Goal: Task Accomplishment & Management: Manage account settings

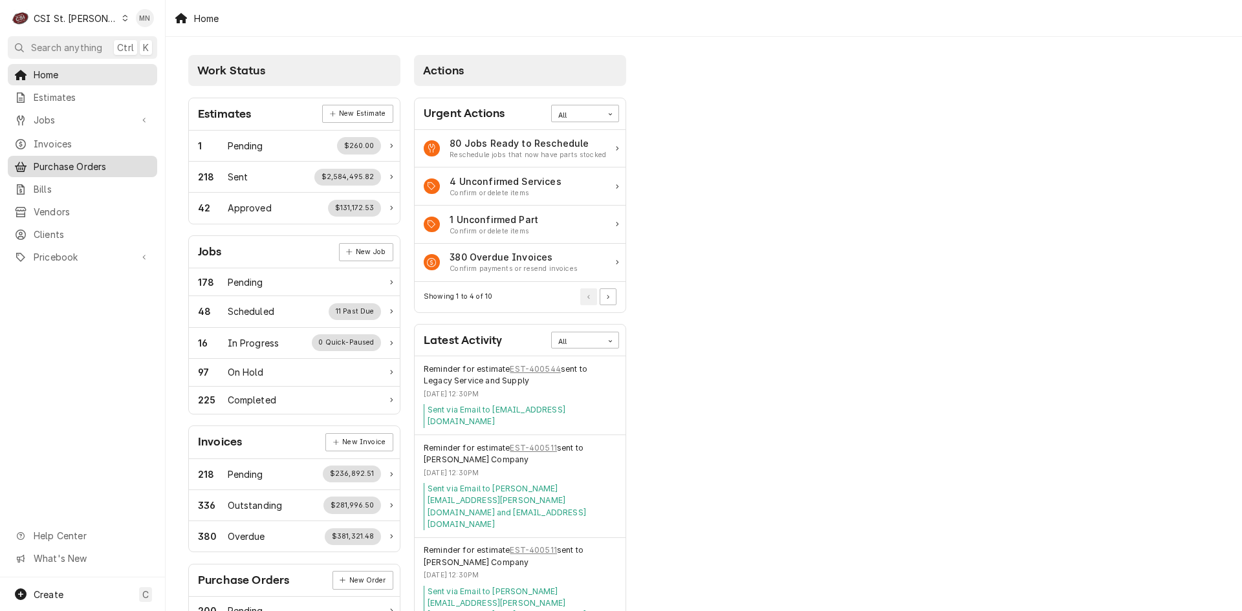
click at [71, 160] on span "Purchase Orders" at bounding box center [92, 167] width 117 height 14
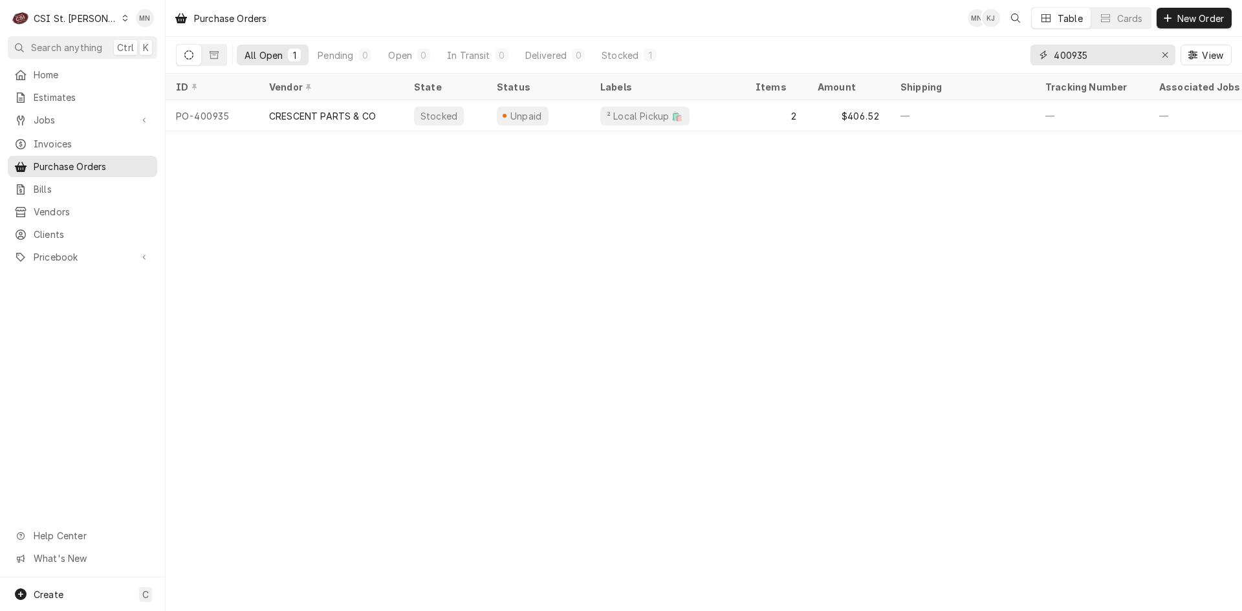
drag, startPoint x: 1108, startPoint y: 61, endPoint x: 985, endPoint y: 56, distance: 123.0
click at [985, 56] on div "All Open 1 Pending 0 Open 0 In Transit 0 Delivered 0 Stocked 1 400935 View" at bounding box center [703, 55] width 1055 height 36
type input "400984"
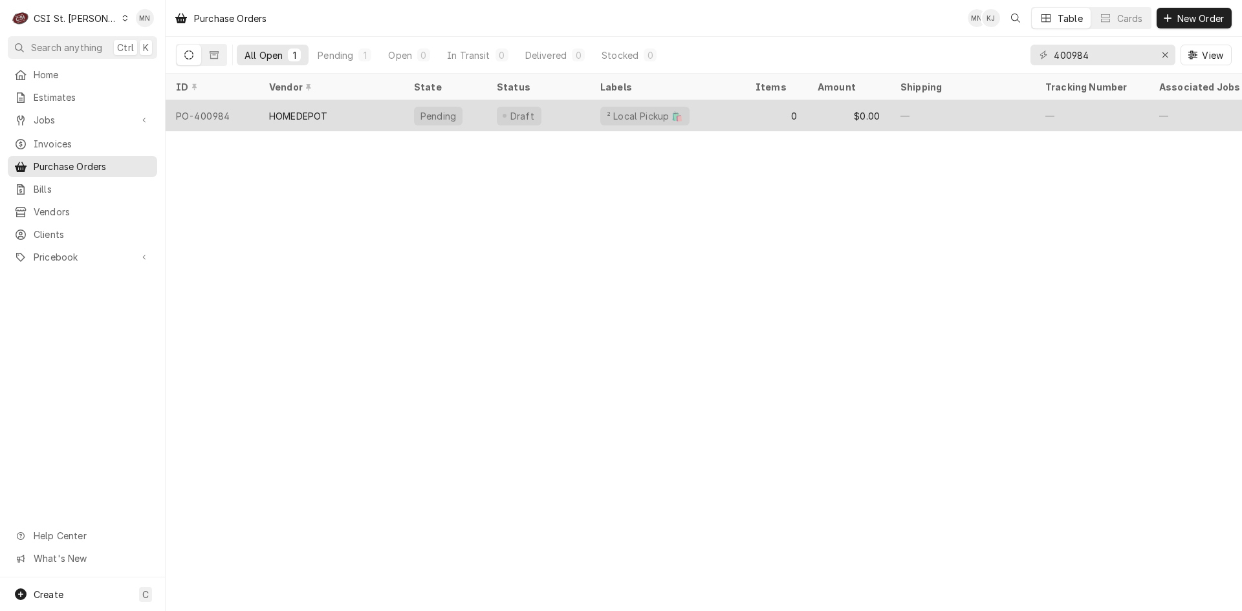
click at [292, 113] on div "HOMEDEPOT" at bounding box center [298, 116] width 58 height 14
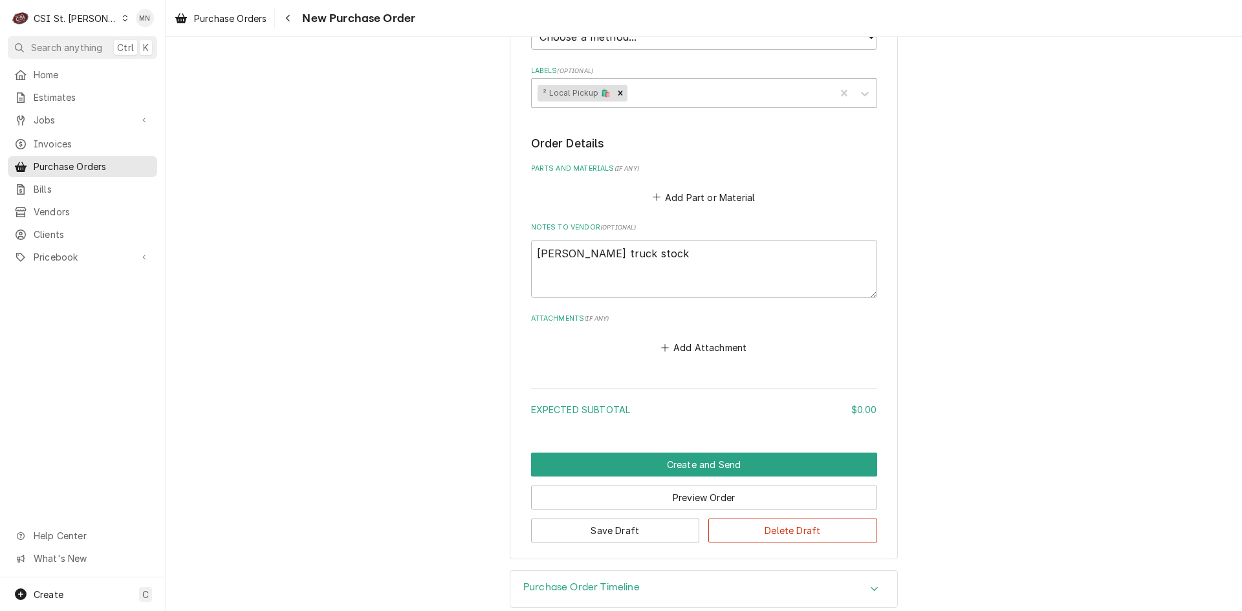
scroll to position [456, 0]
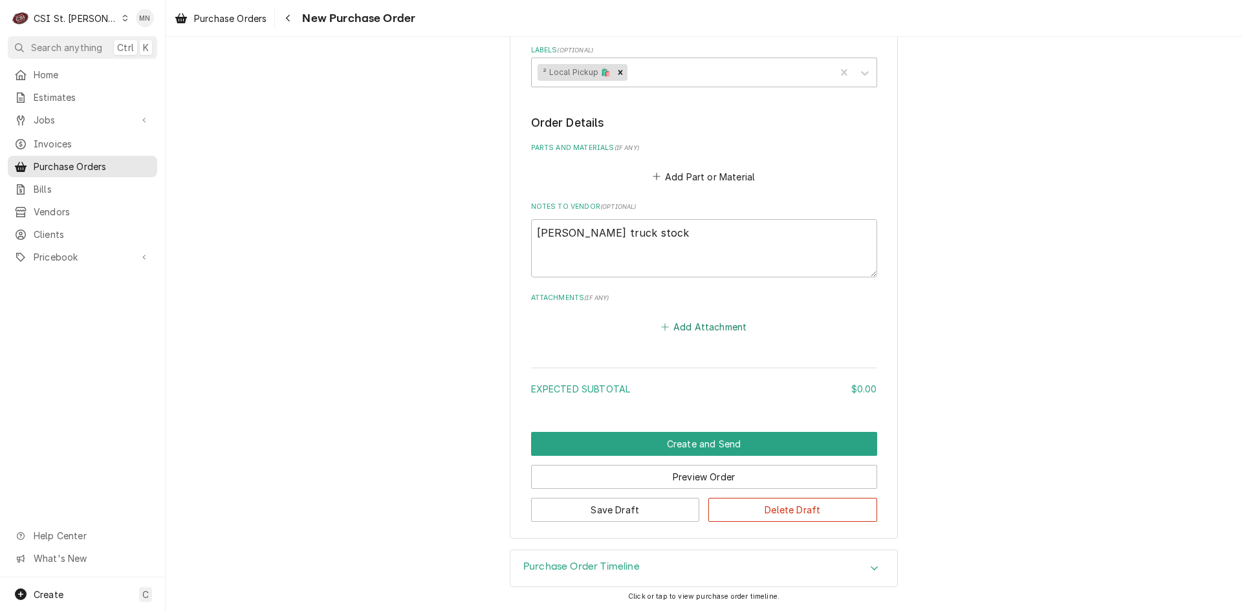
click at [706, 333] on button "Add Attachment" at bounding box center [703, 327] width 91 height 18
type textarea "x"
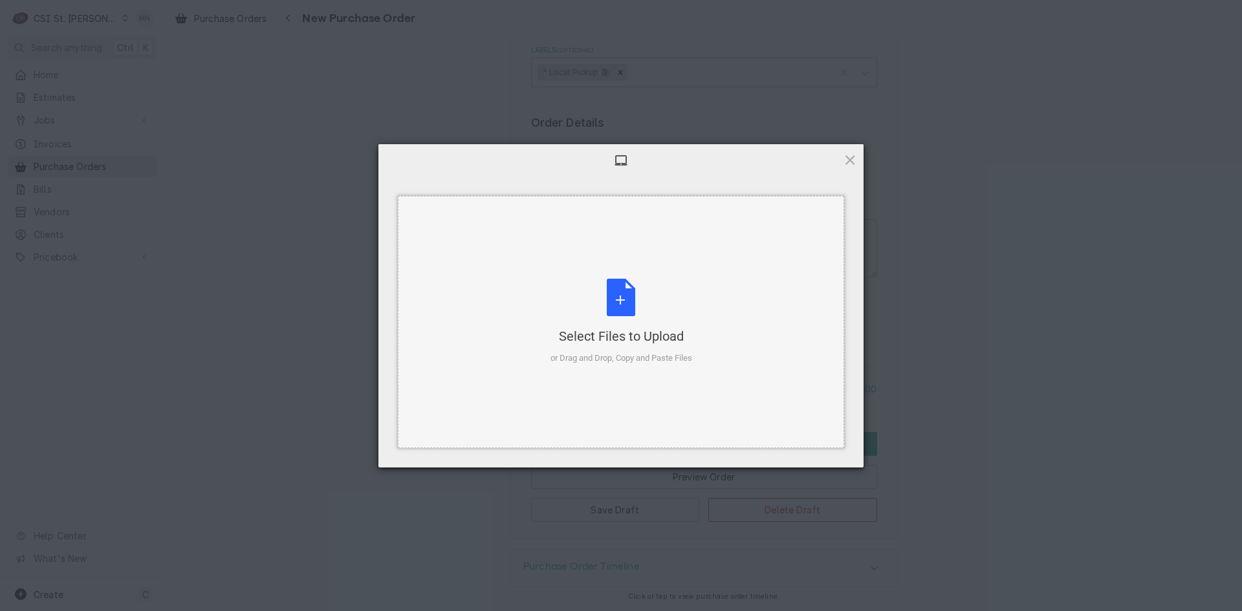
click at [658, 330] on div "Select Files to Upload" at bounding box center [621, 336] width 142 height 18
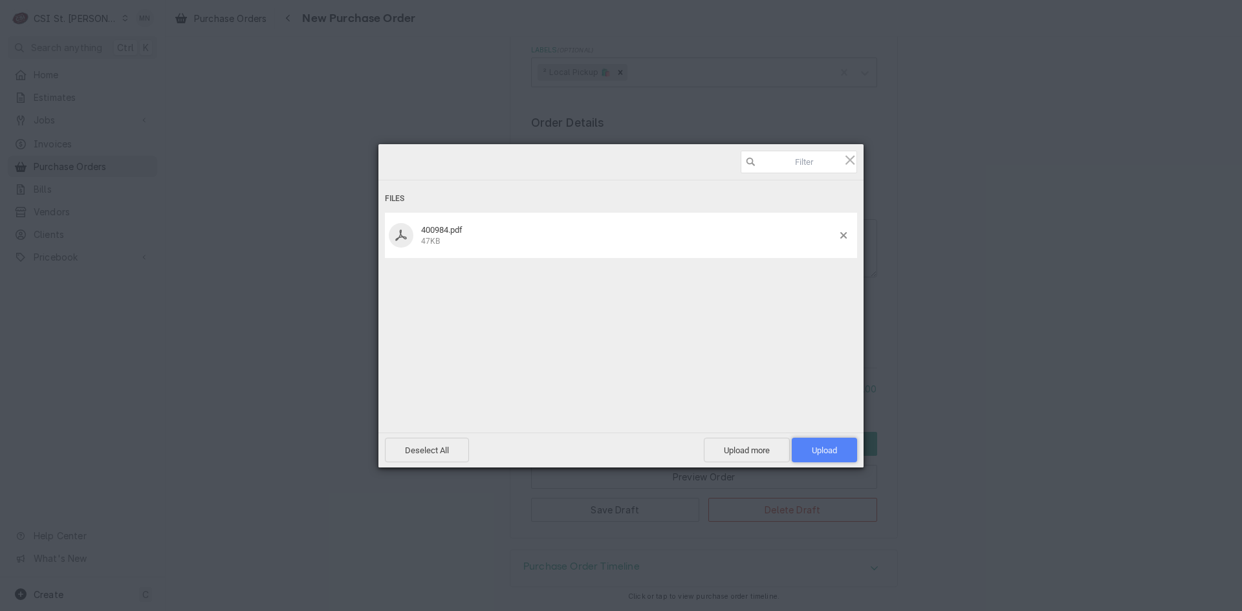
click at [838, 451] on span "Upload 1" at bounding box center [824, 450] width 65 height 25
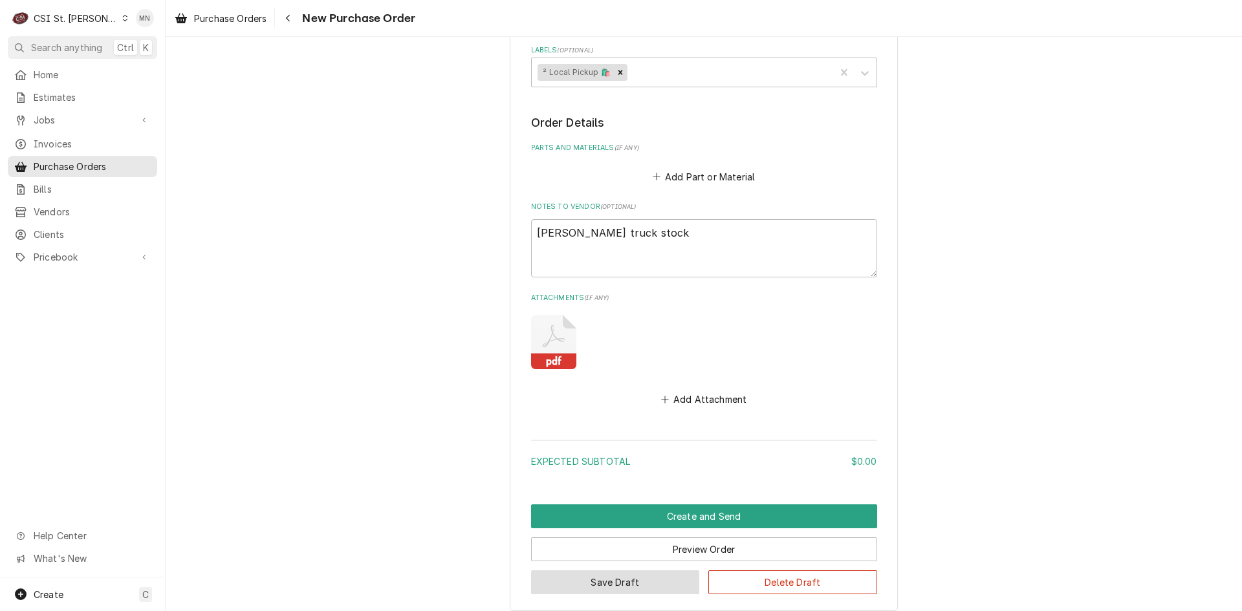
click at [633, 578] on button "Save Draft" at bounding box center [615, 582] width 169 height 24
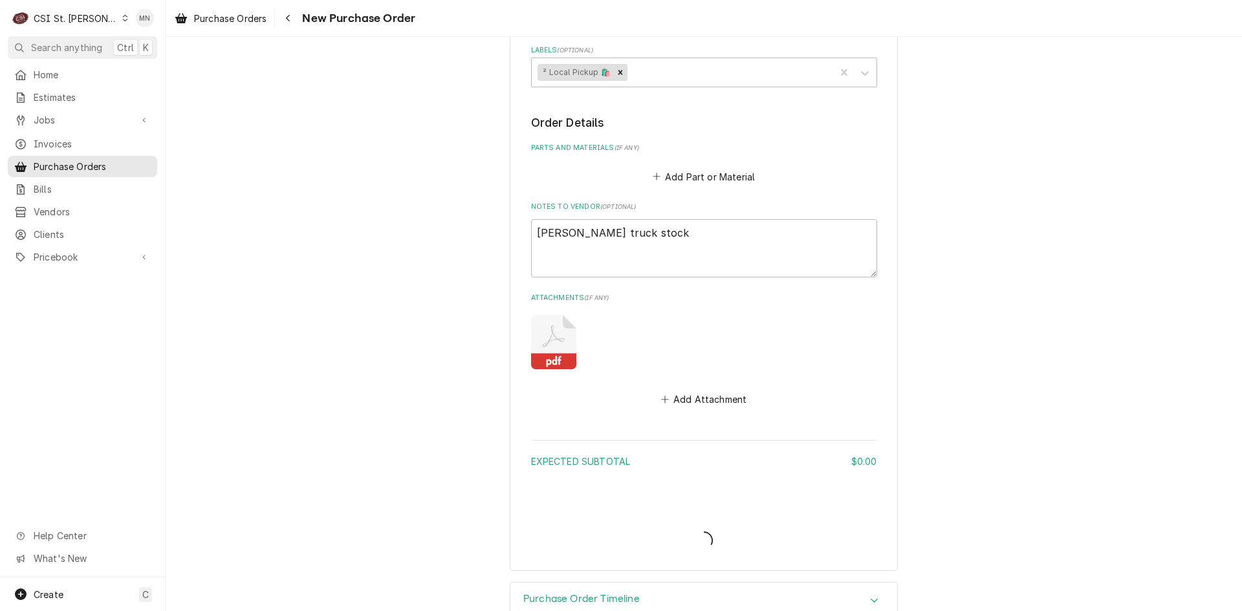
type textarea "x"
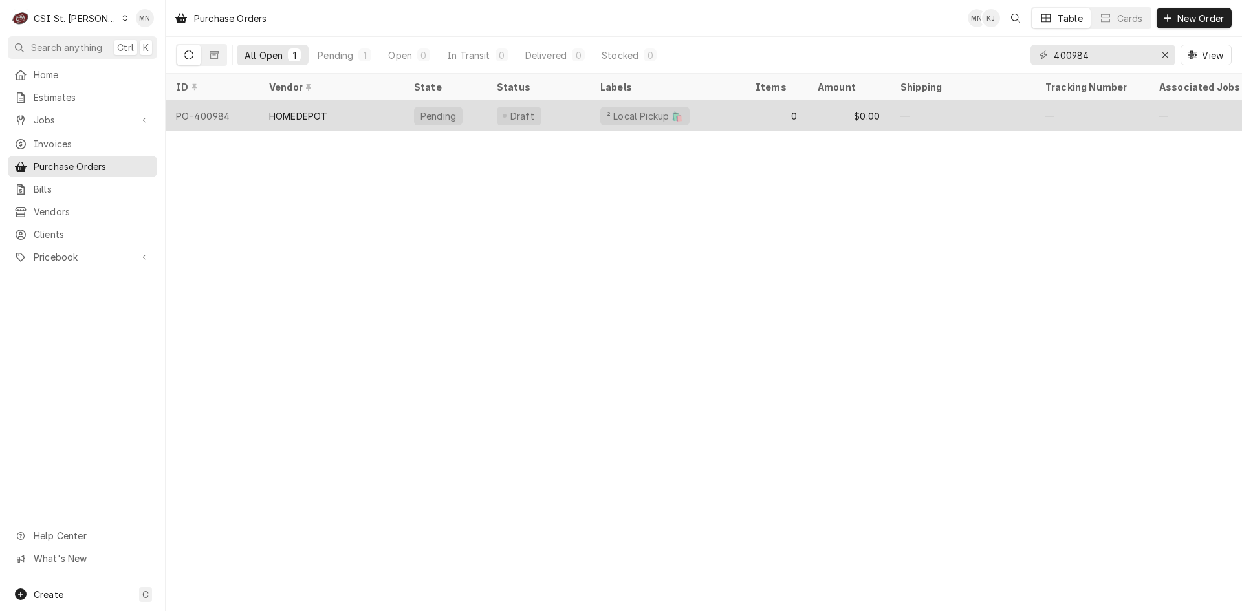
click at [712, 110] on div "² Local Pickup 🛍️" at bounding box center [667, 115] width 155 height 31
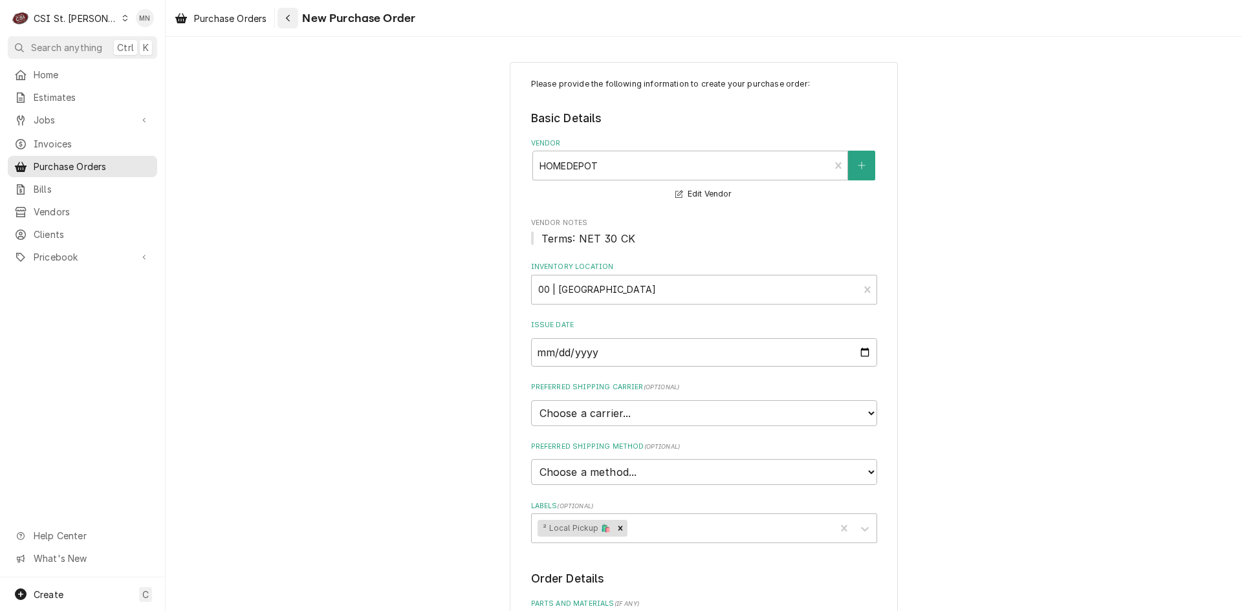
click at [291, 17] on icon "Navigate back" at bounding box center [288, 18] width 6 height 9
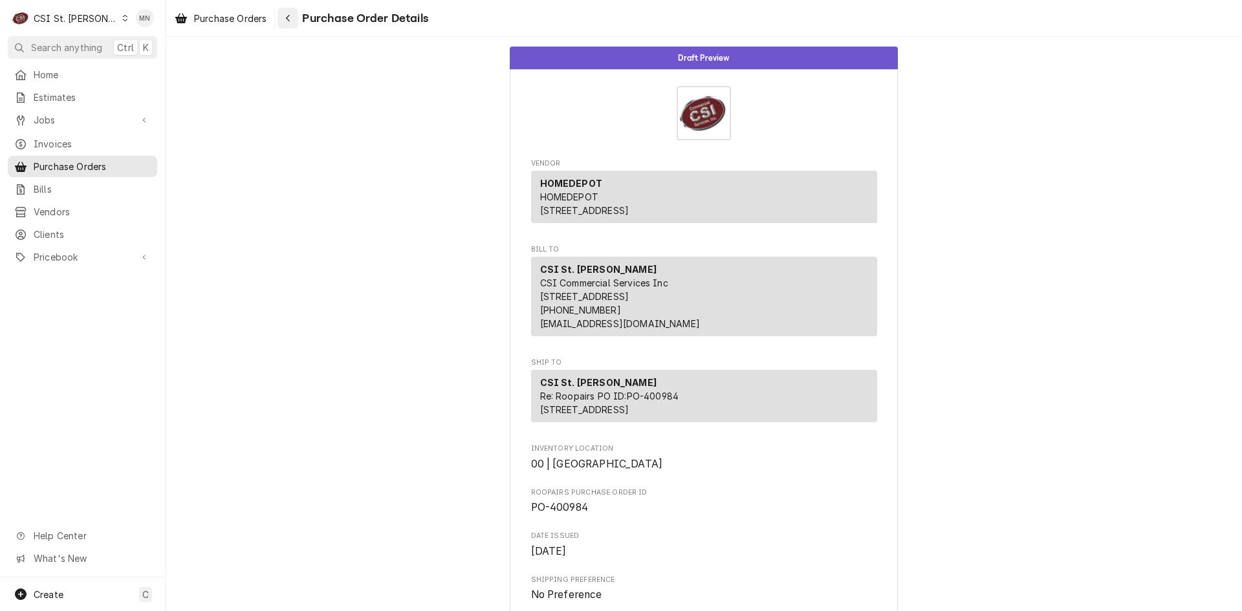
click at [285, 14] on div "Navigate back" at bounding box center [287, 18] width 13 height 13
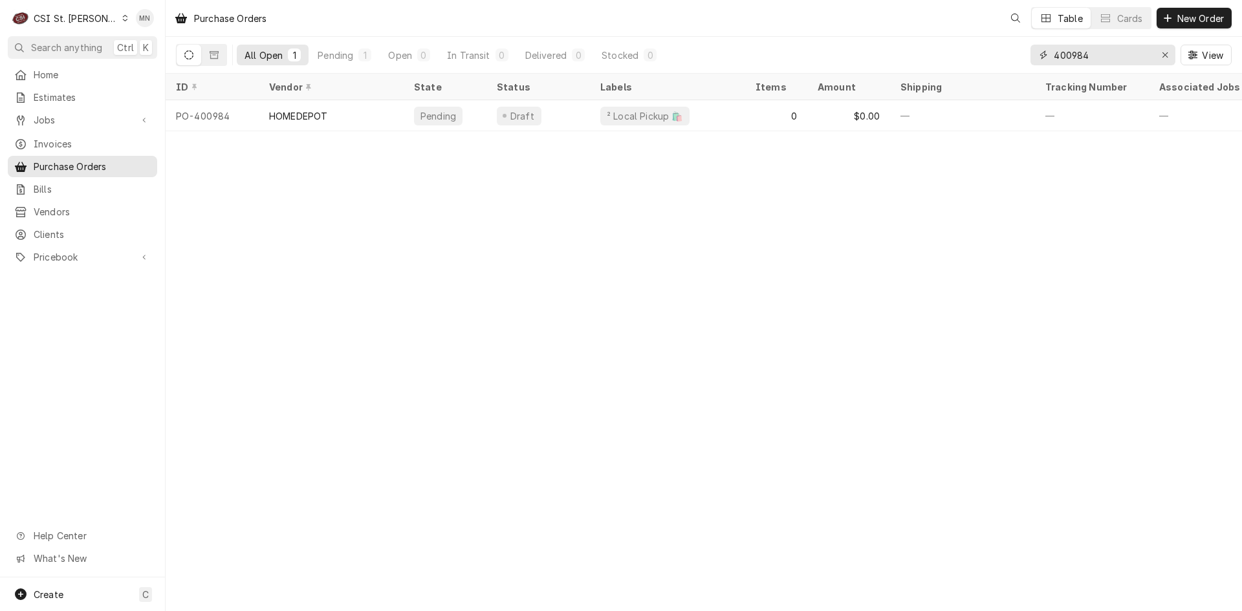
click at [1104, 61] on input "400984" at bounding box center [1101, 55] width 97 height 21
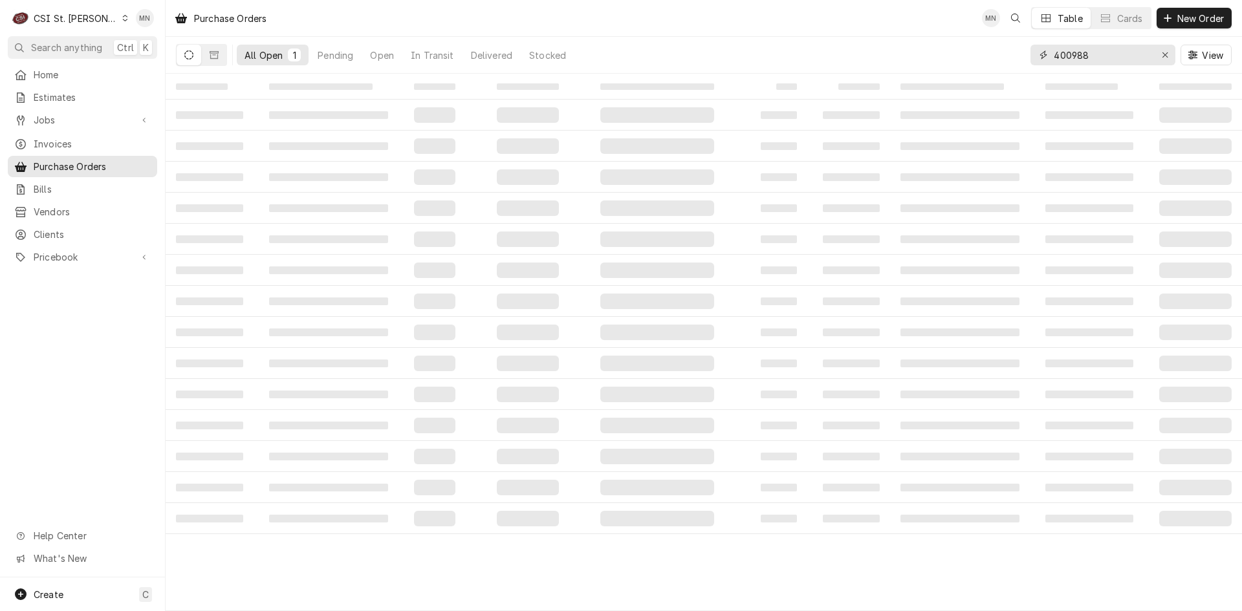
type input "400988"
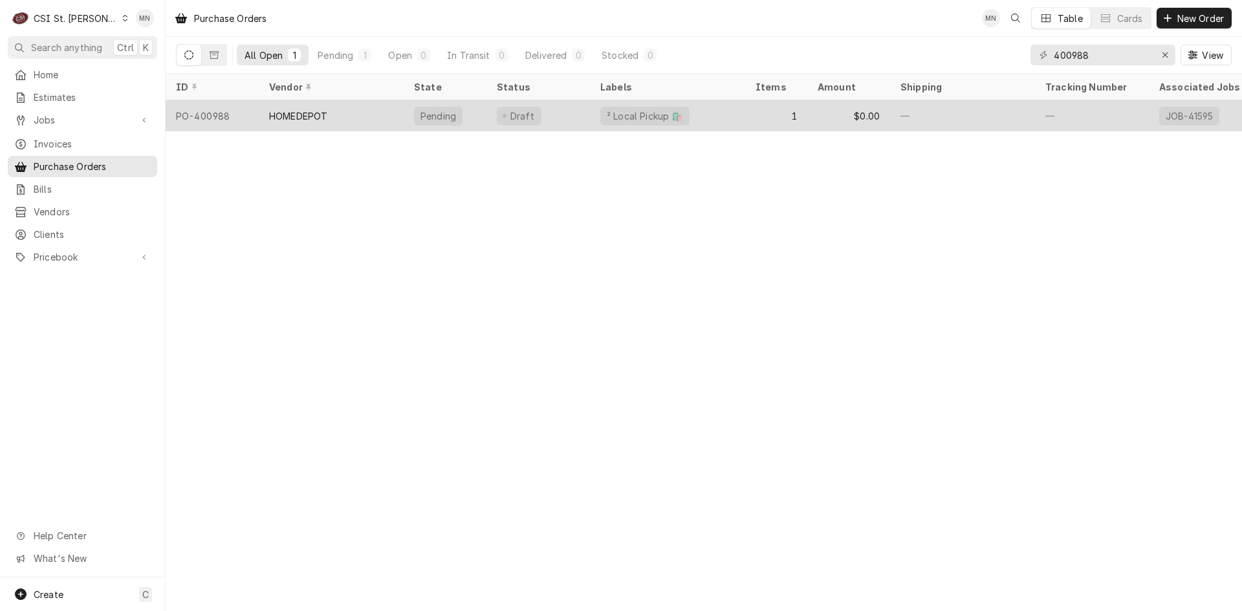
click at [252, 112] on div "PO-400988" at bounding box center [212, 115] width 93 height 31
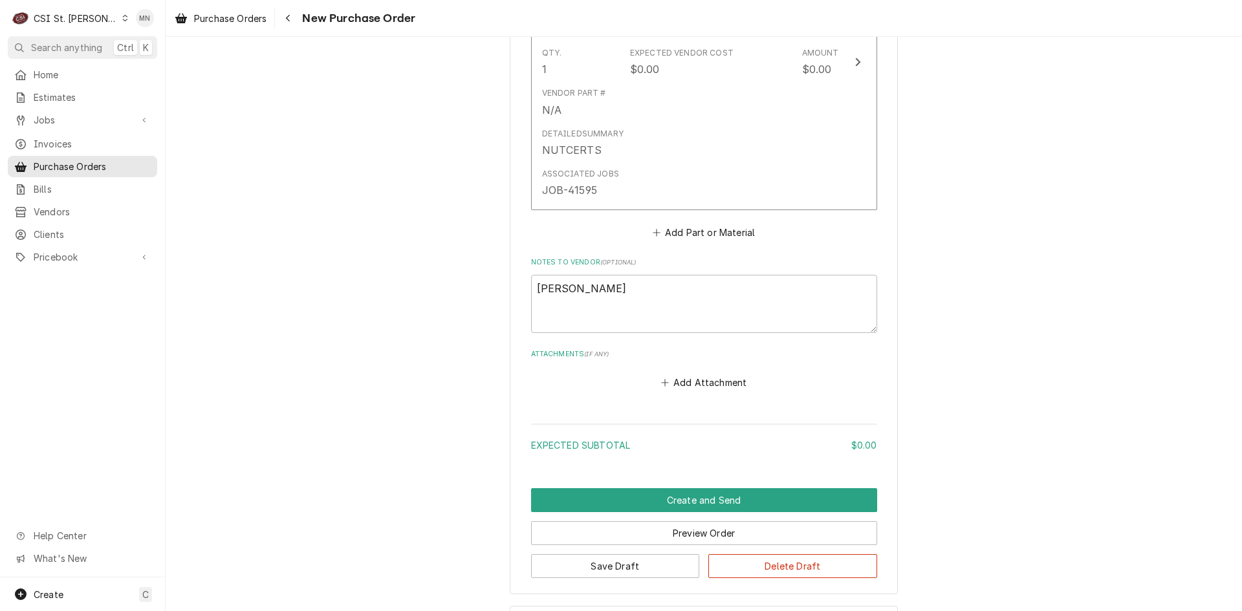
scroll to position [758, 0]
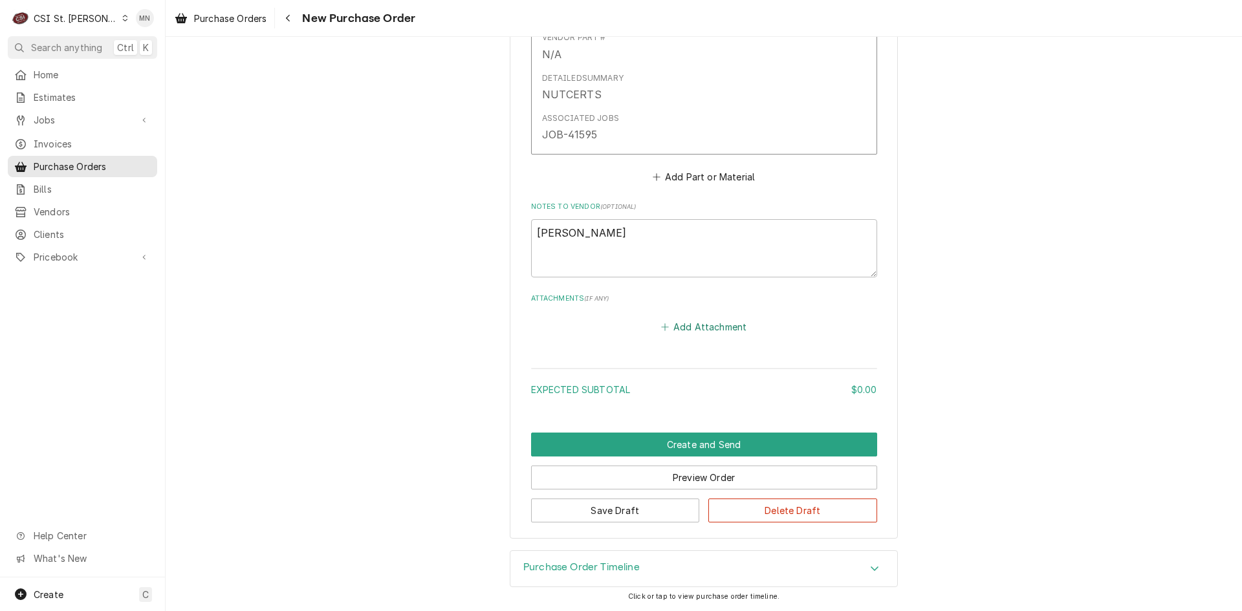
click at [698, 332] on button "Add Attachment" at bounding box center [703, 327] width 91 height 18
type textarea "x"
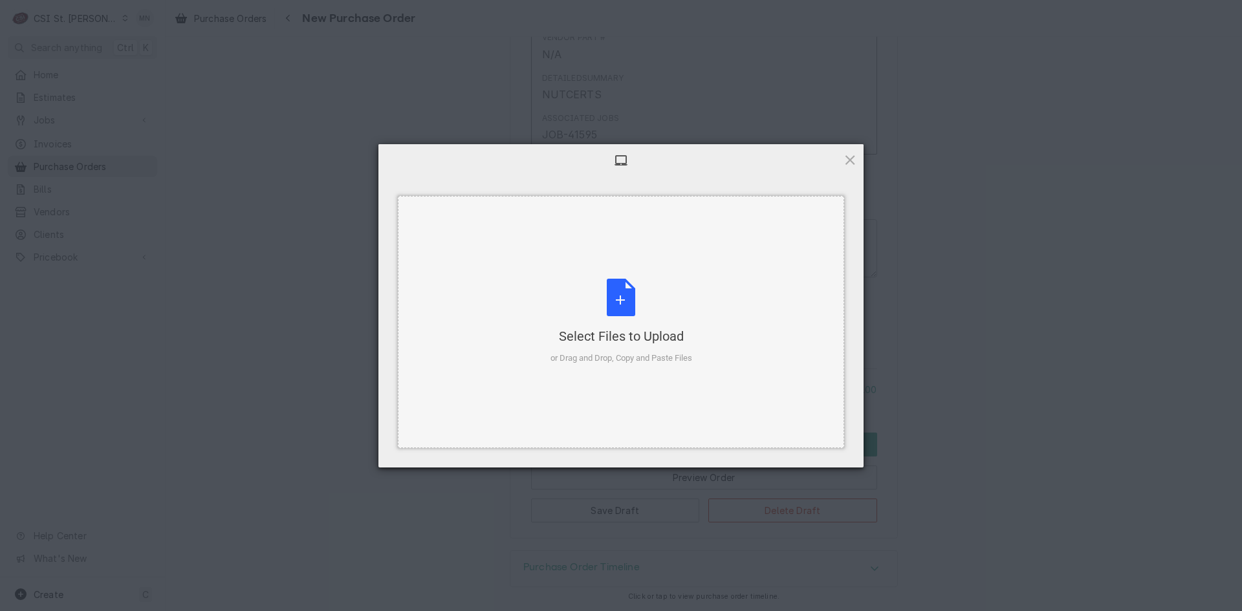
click at [592, 312] on div "Select Files to Upload or Drag and Drop, Copy and Paste Files" at bounding box center [621, 322] width 142 height 86
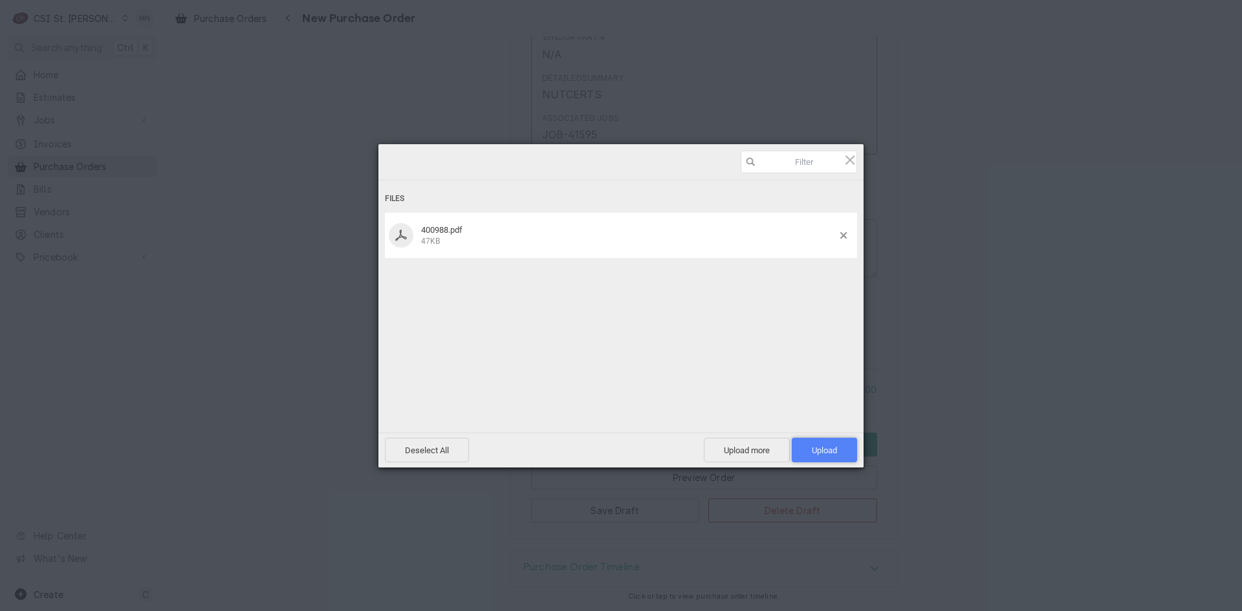
click at [821, 451] on span "Upload 1" at bounding box center [824, 451] width 25 height 10
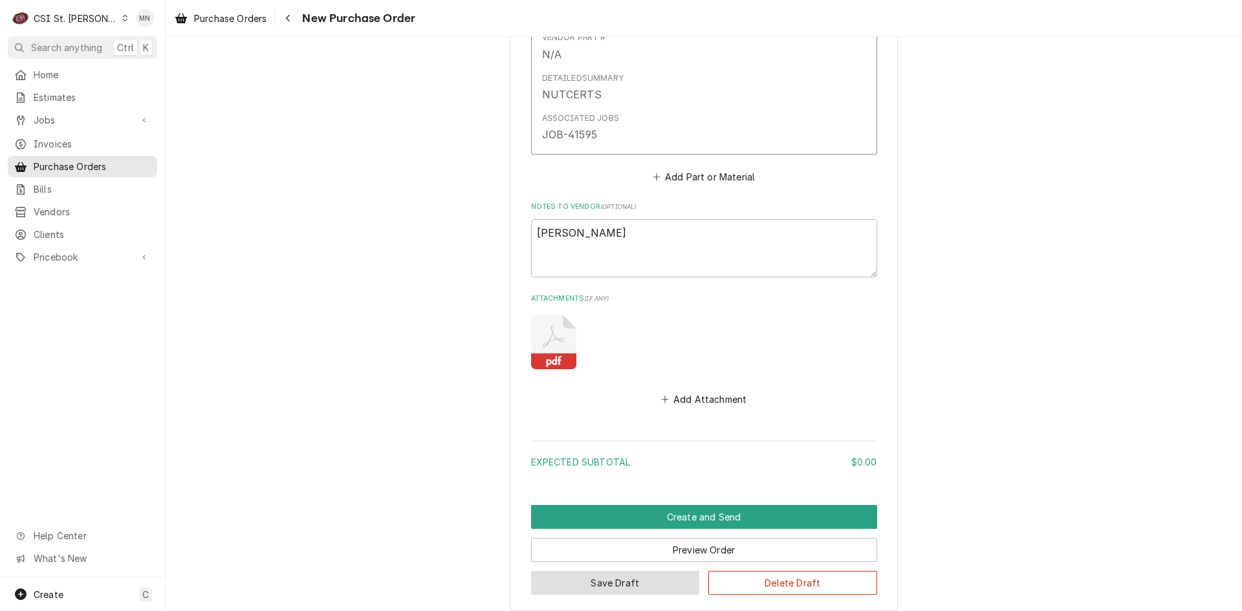
click at [621, 579] on button "Save Draft" at bounding box center [615, 583] width 169 height 24
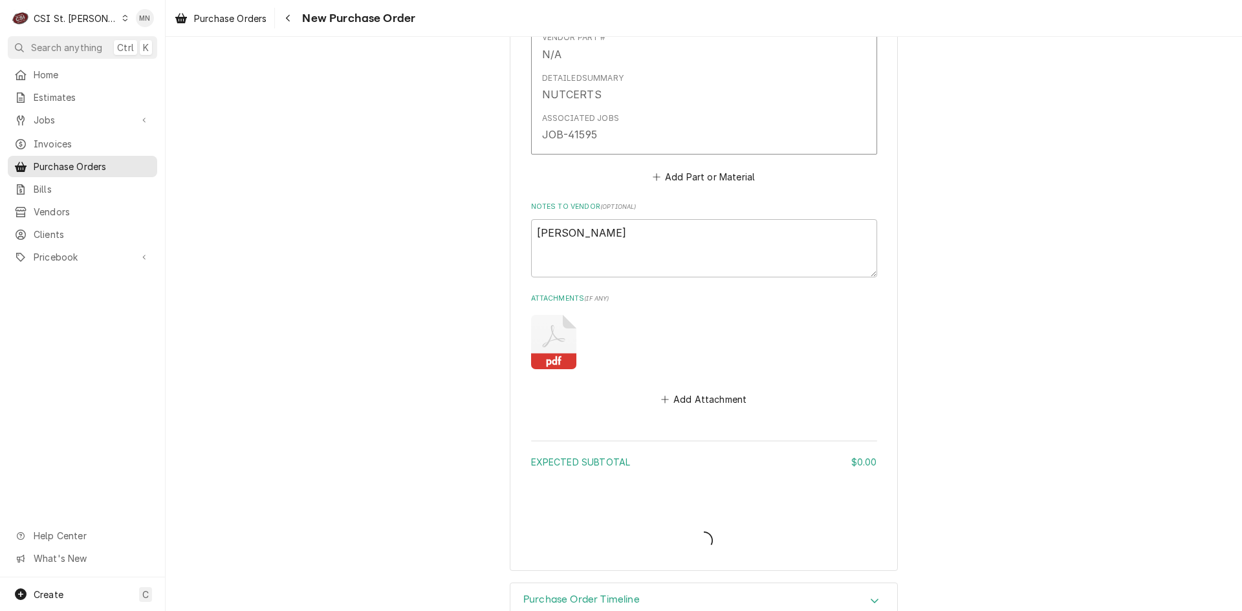
type textarea "x"
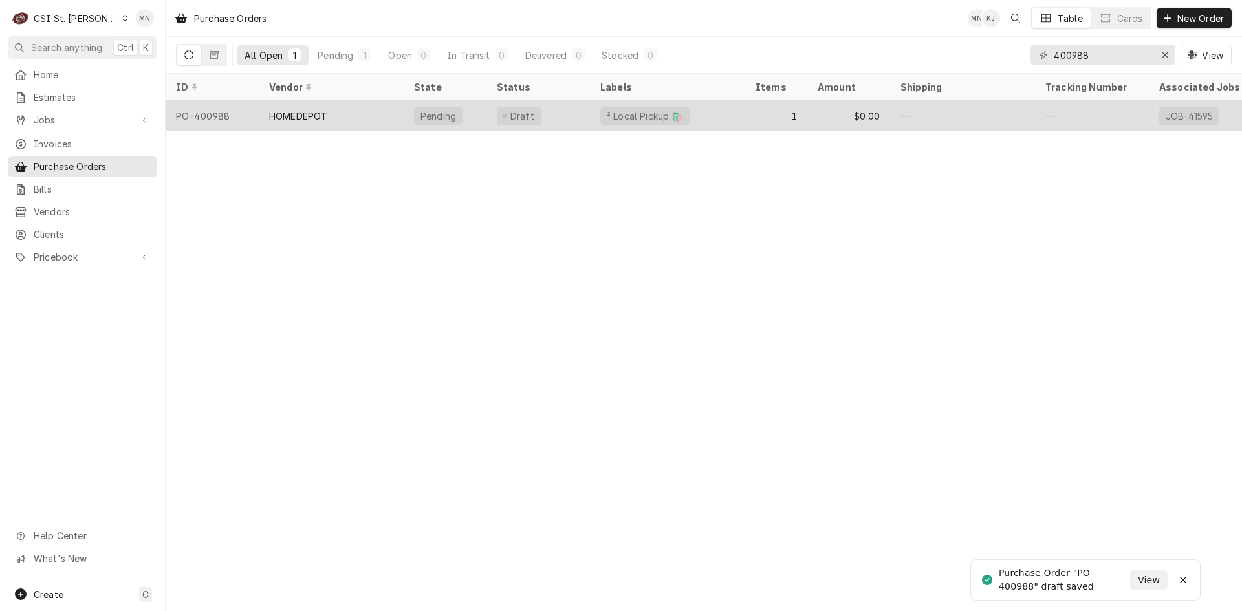
click at [336, 110] on div "HOMEDEPOT" at bounding box center [331, 115] width 145 height 31
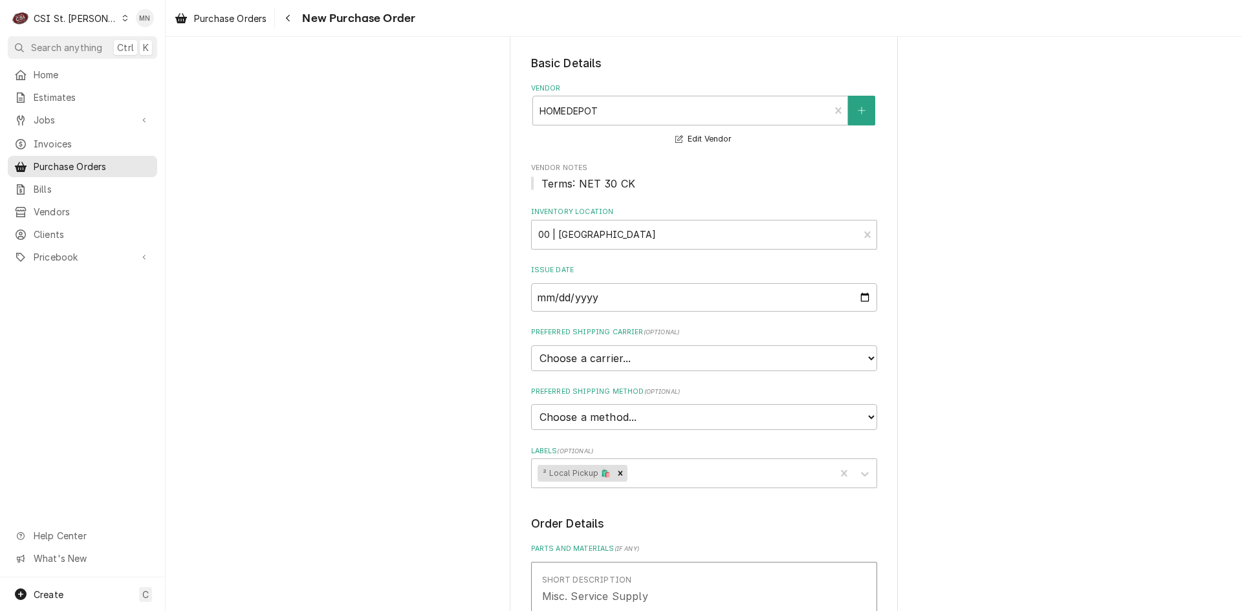
scroll to position [54, 0]
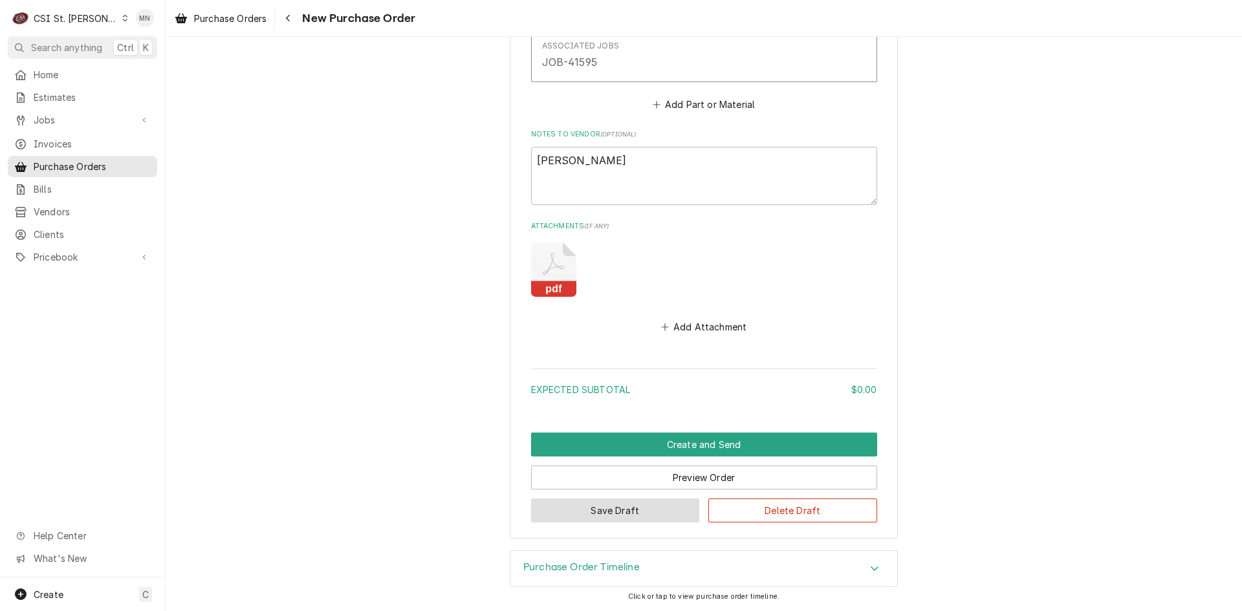
click at [596, 513] on button "Save Draft" at bounding box center [615, 511] width 169 height 24
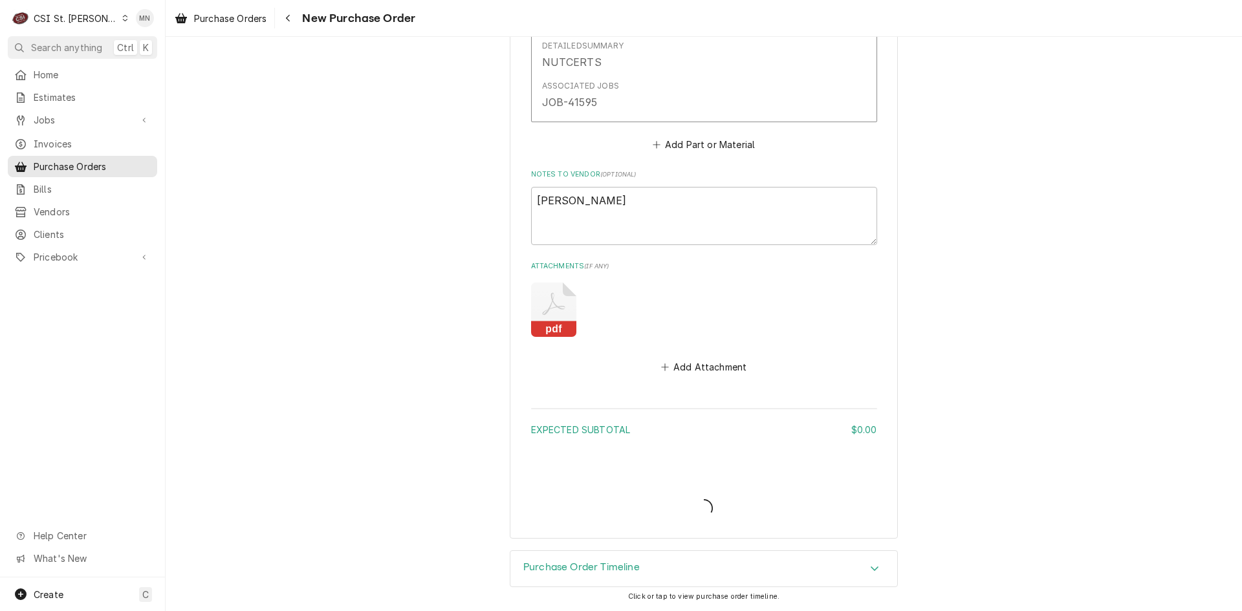
scroll to position [790, 0]
type textarea "x"
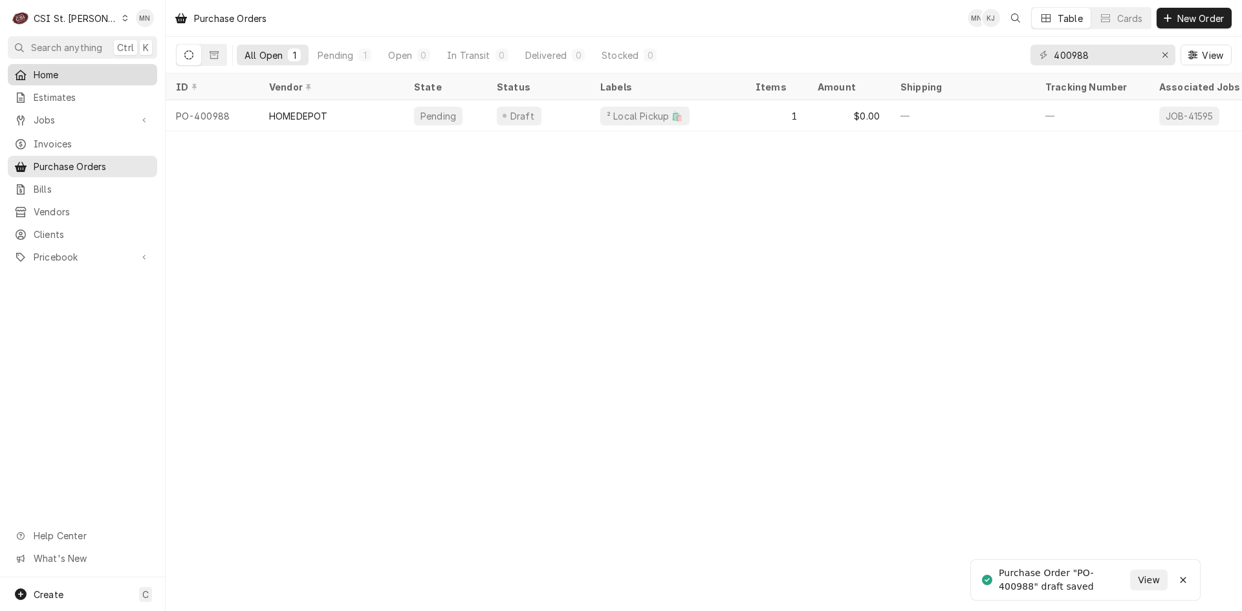
click at [54, 75] on span "Home" at bounding box center [92, 75] width 117 height 14
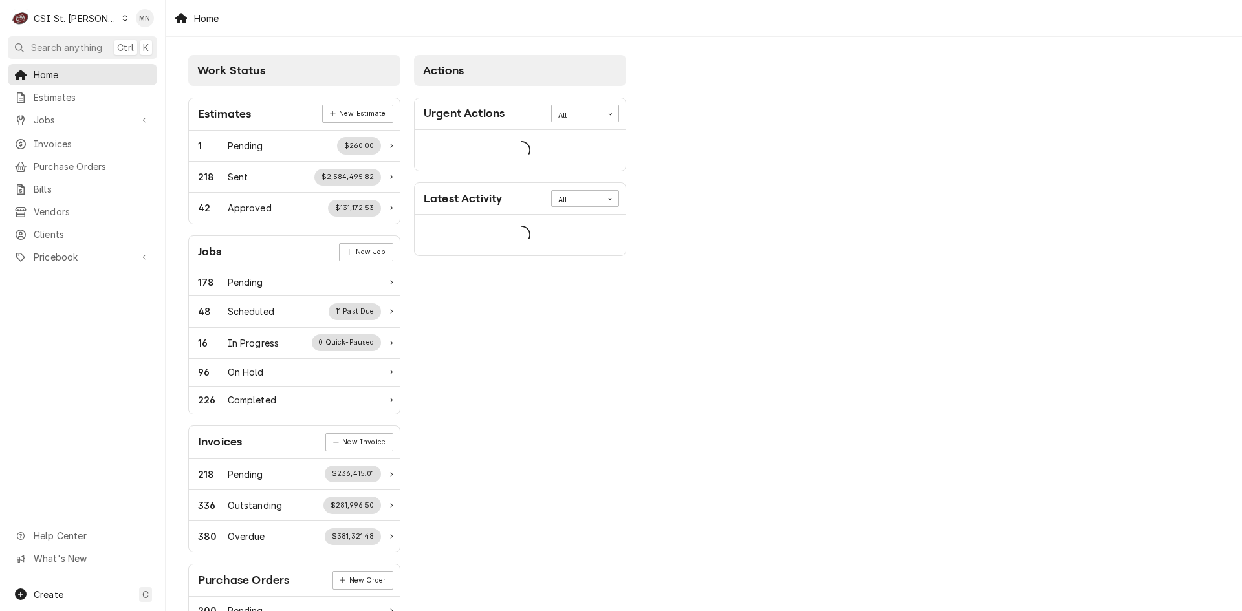
click at [72, 18] on div "CSI St. Louis" at bounding box center [76, 19] width 84 height 14
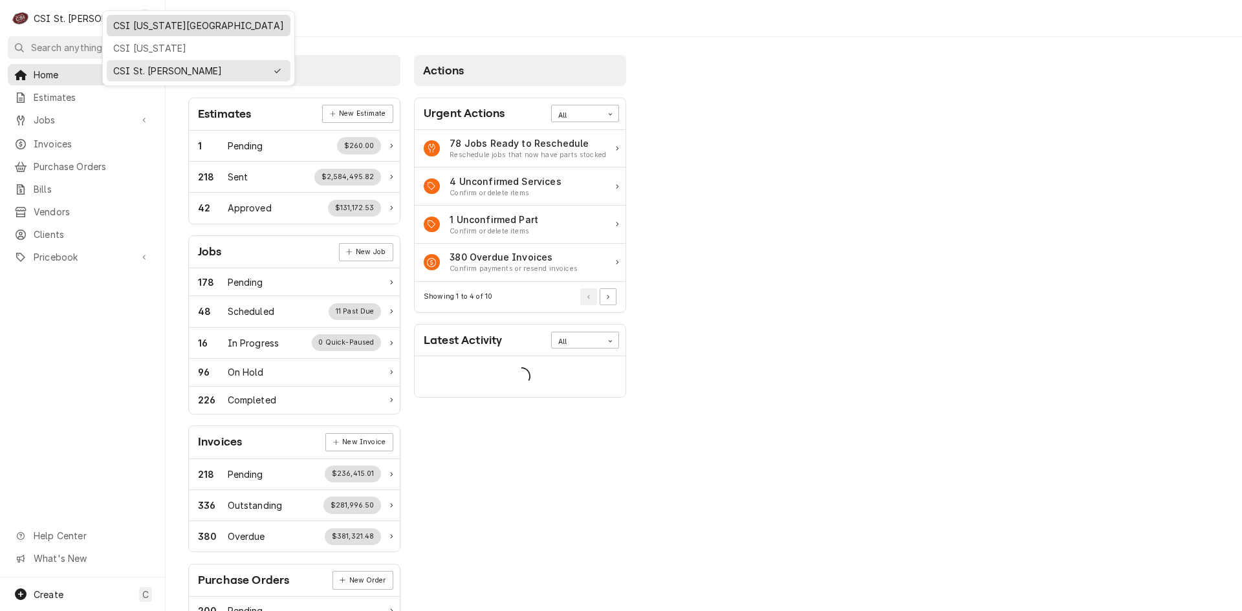
click at [134, 25] on div "CSI [US_STATE][GEOGRAPHIC_DATA]" at bounding box center [198, 26] width 171 height 14
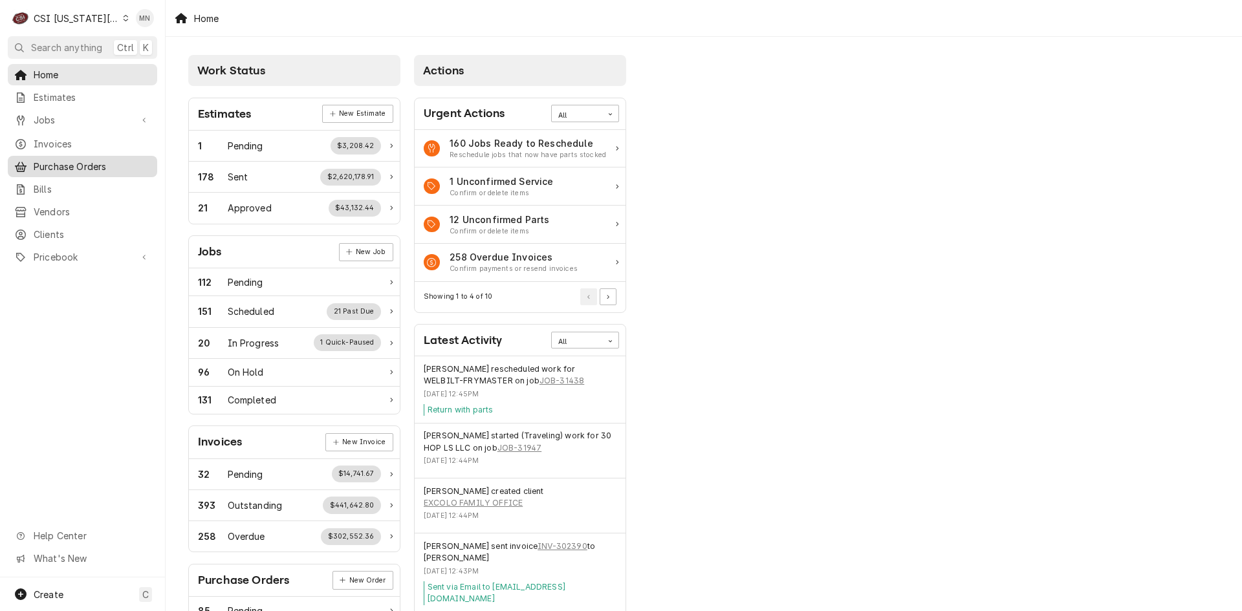
click at [67, 160] on span "Purchase Orders" at bounding box center [92, 167] width 117 height 14
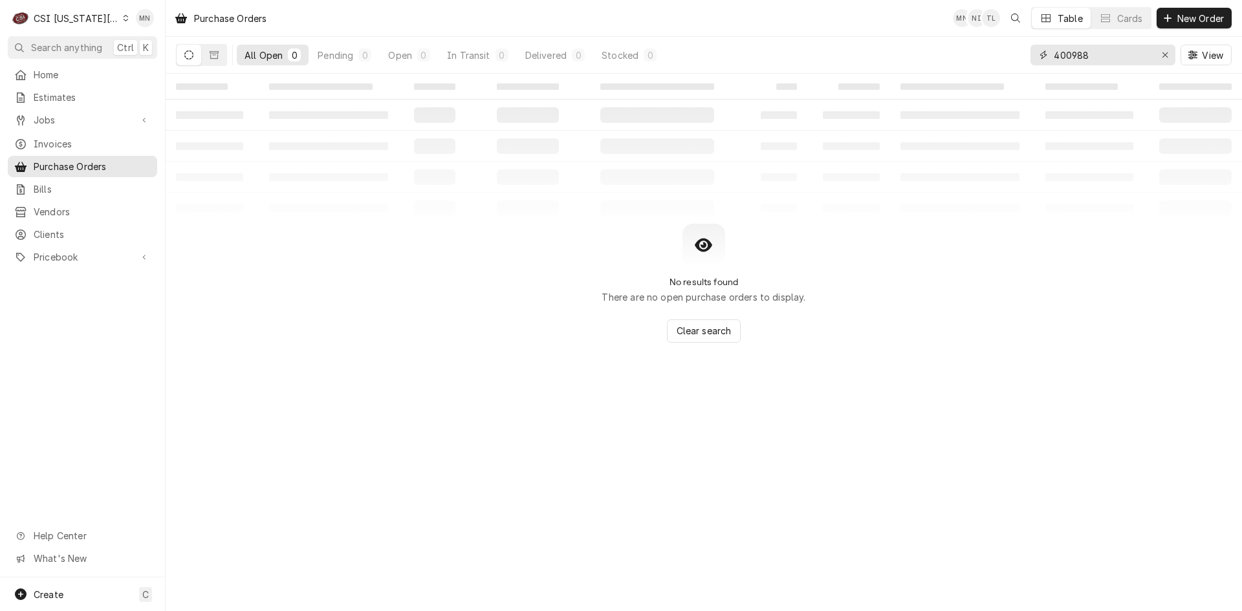
drag, startPoint x: 1102, startPoint y: 52, endPoint x: 942, endPoint y: 53, distance: 160.4
click at [947, 53] on div "All Open 0 Pending 0 Open 0 In Transit 0 Delivered 0 Stocked 0 400988 View" at bounding box center [703, 55] width 1055 height 36
type input "301159"
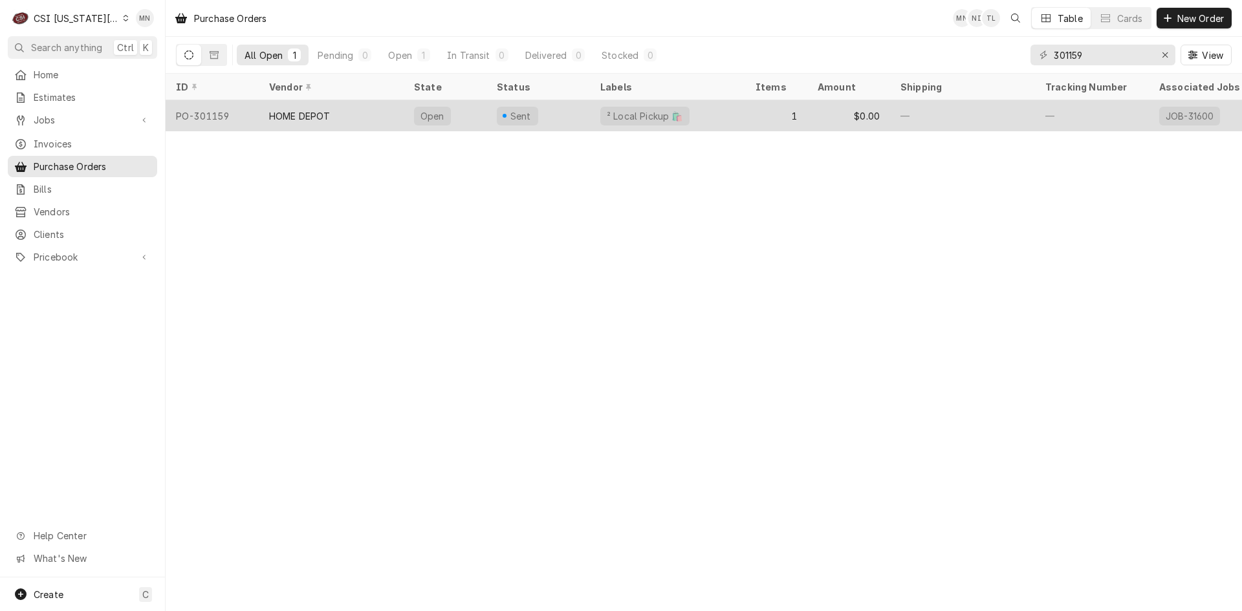
click at [352, 117] on div "HOME DEPOT" at bounding box center [331, 115] width 145 height 31
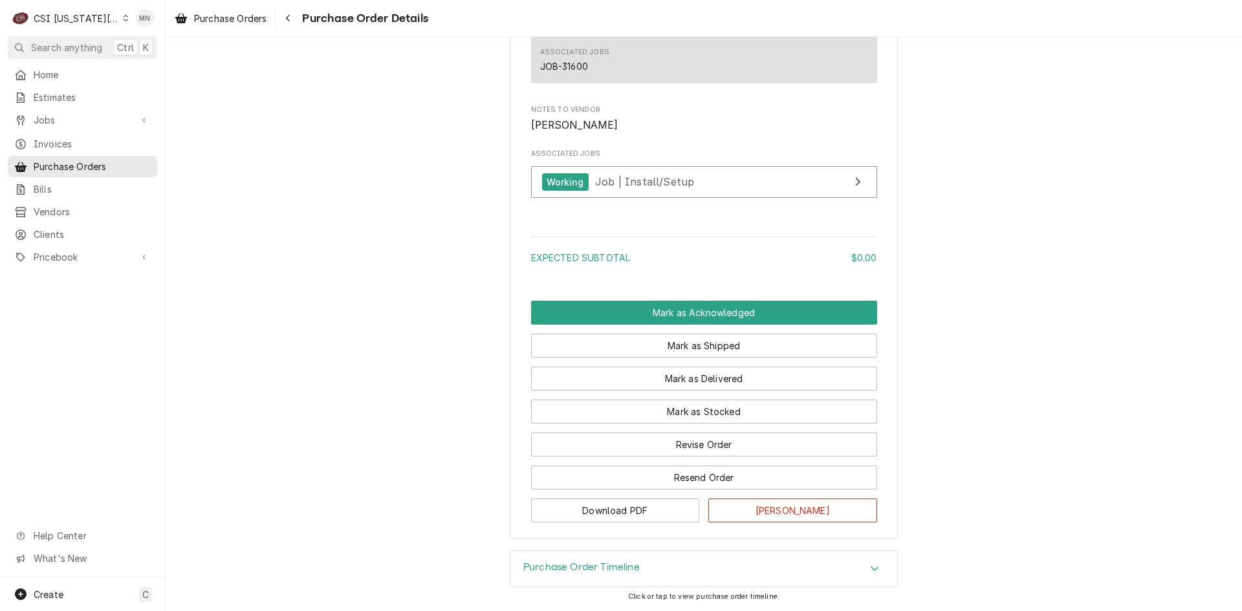
scroll to position [989, 0]
click at [694, 444] on button "Revise Order" at bounding box center [704, 445] width 346 height 24
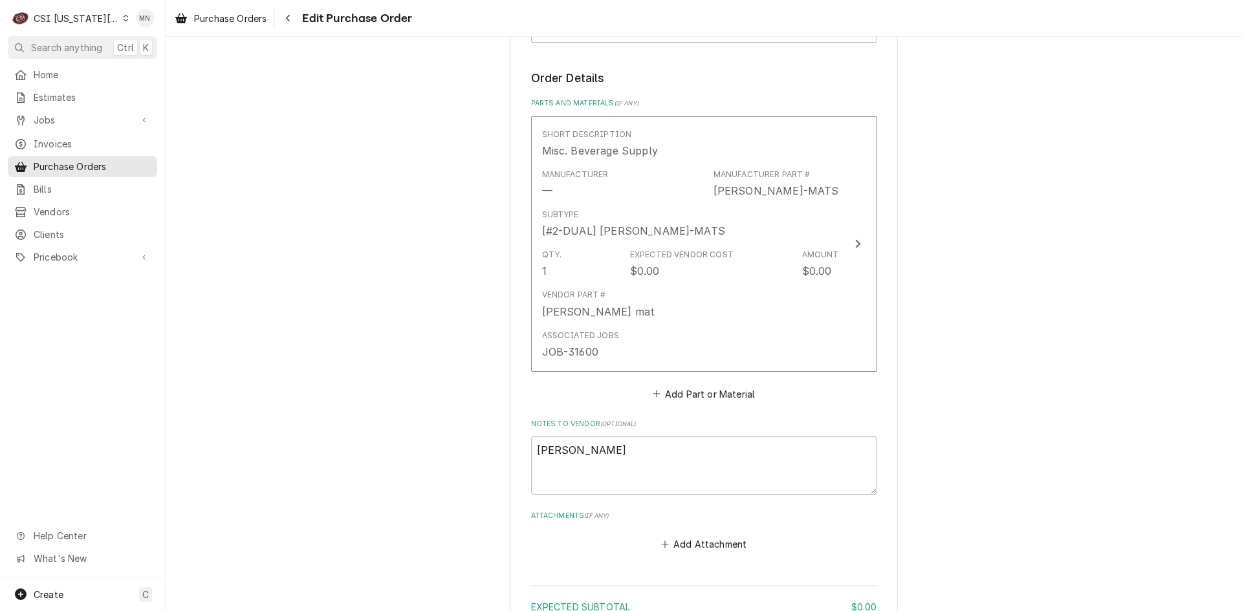
scroll to position [652, 0]
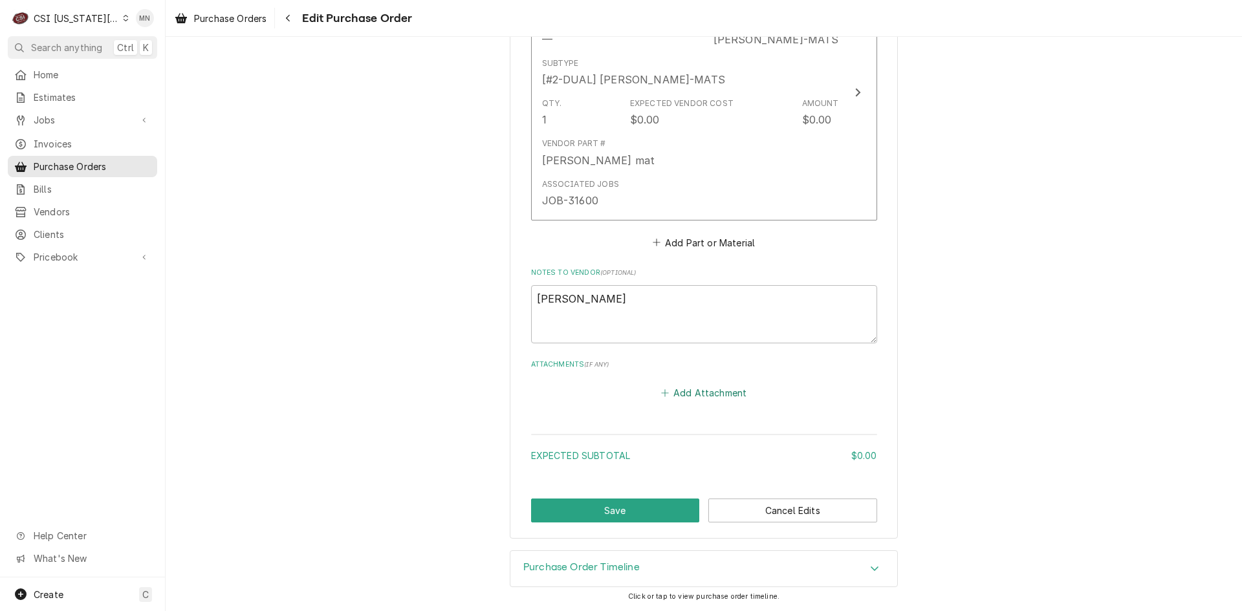
click at [700, 393] on button "Add Attachment" at bounding box center [703, 393] width 91 height 18
type textarea "x"
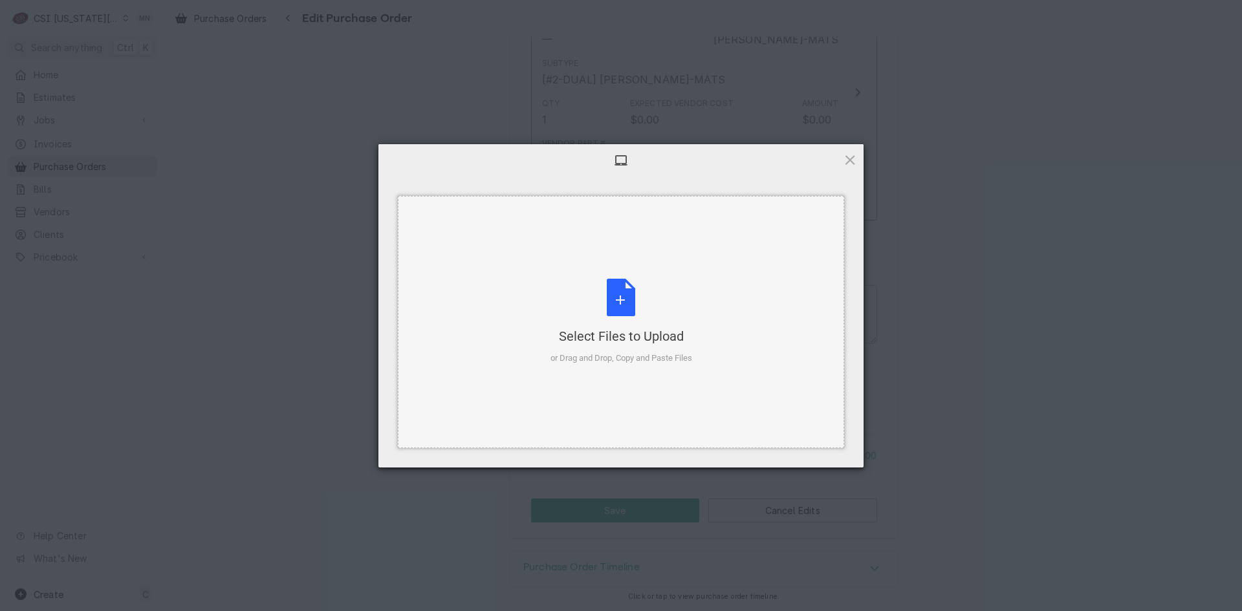
click at [656, 324] on div "Select Files to Upload or Drag and Drop, Copy and Paste Files" at bounding box center [621, 322] width 142 height 86
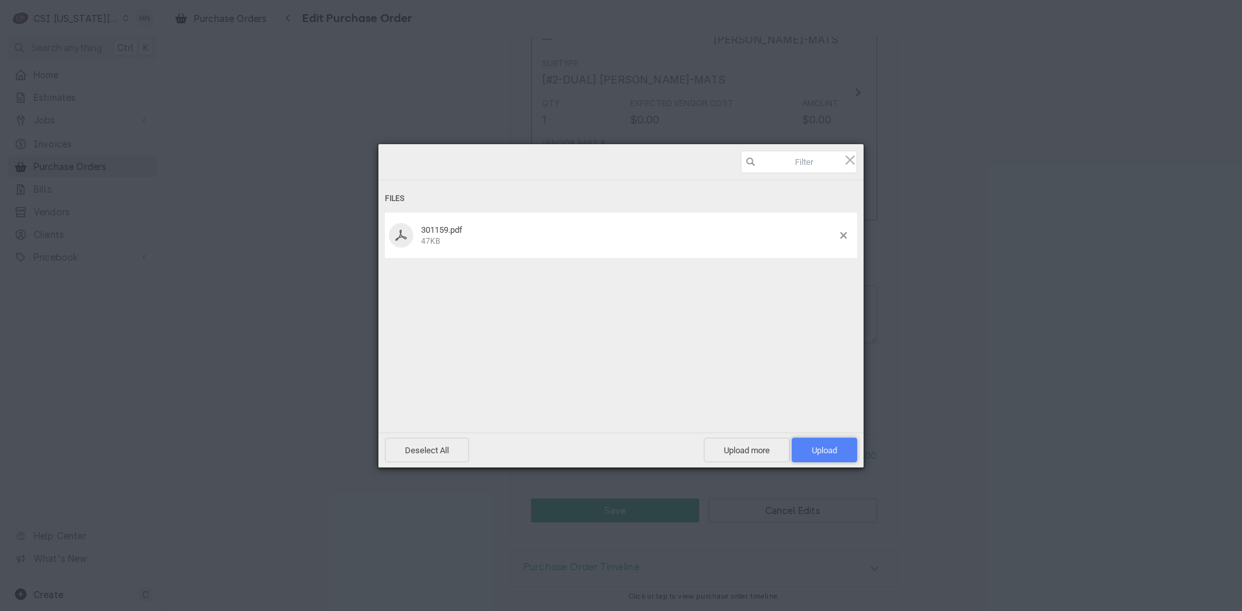
click at [826, 451] on span "Upload 1" at bounding box center [824, 451] width 25 height 10
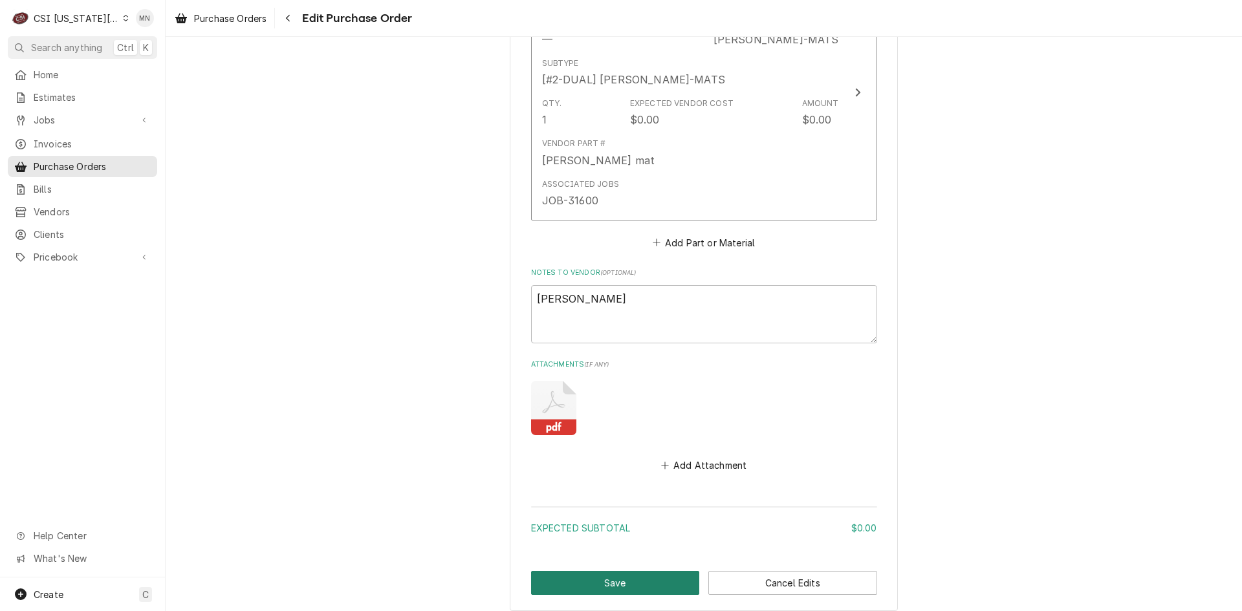
click at [603, 581] on button "Save" at bounding box center [615, 583] width 169 height 24
type textarea "x"
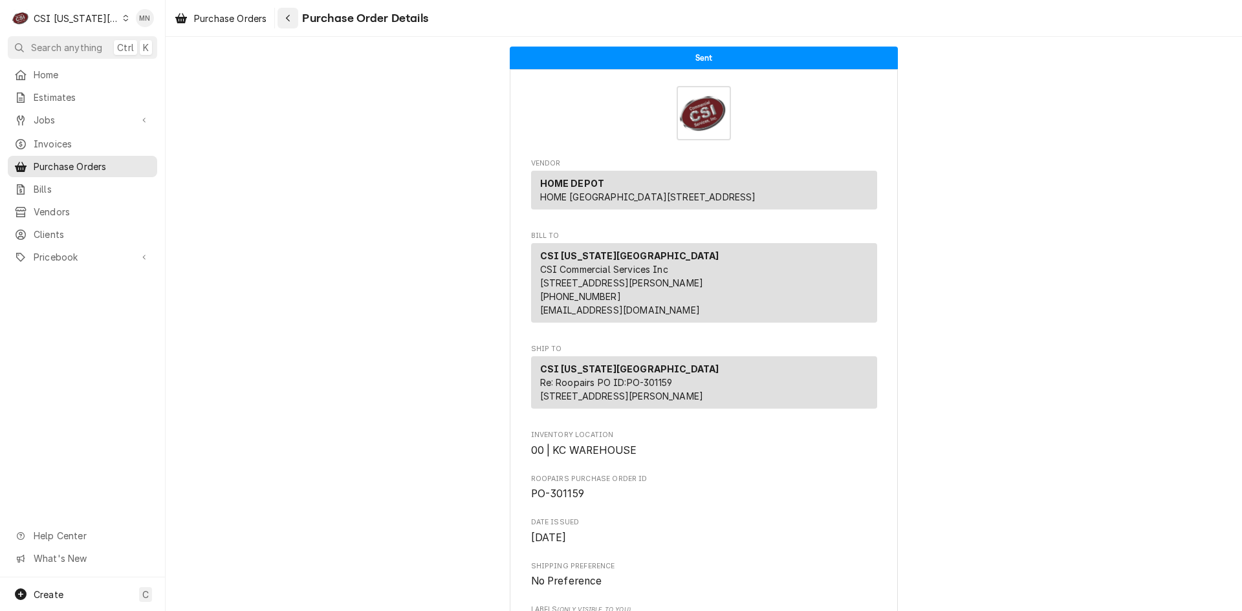
click at [297, 21] on button "Navigate back" at bounding box center [287, 18] width 21 height 21
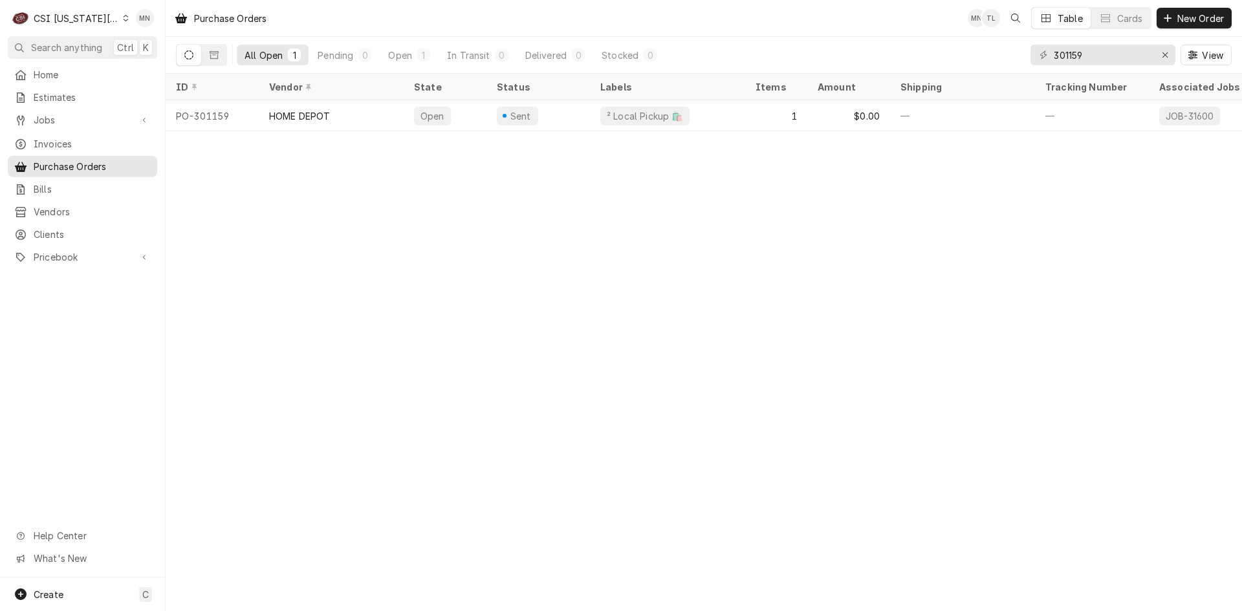
click at [34, 304] on div "Home Estimates Jobs Jobs Job Series Invoices Purchase Orders Bills Vendors Clie…" at bounding box center [82, 320] width 165 height 513
click at [49, 137] on span "Invoices" at bounding box center [92, 144] width 117 height 14
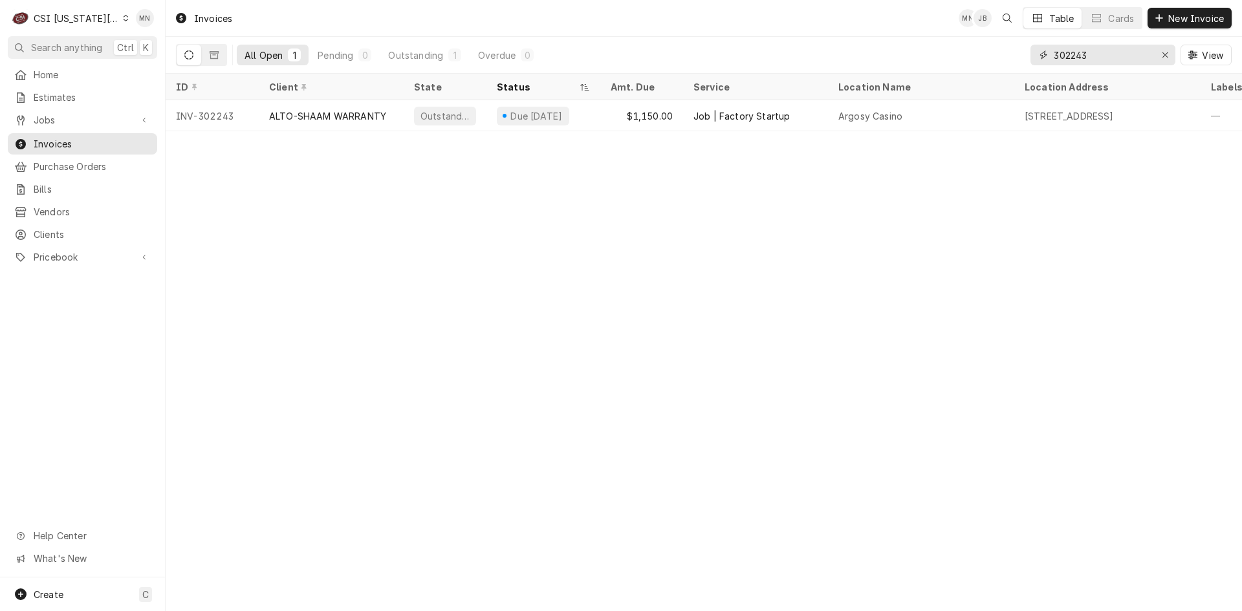
drag, startPoint x: 1110, startPoint y: 59, endPoint x: 968, endPoint y: 58, distance: 141.6
click at [978, 59] on div "All Open 1 Pending 0 Outstanding 1 Overdue 0 302243 View" at bounding box center [703, 55] width 1055 height 36
type input "302304"
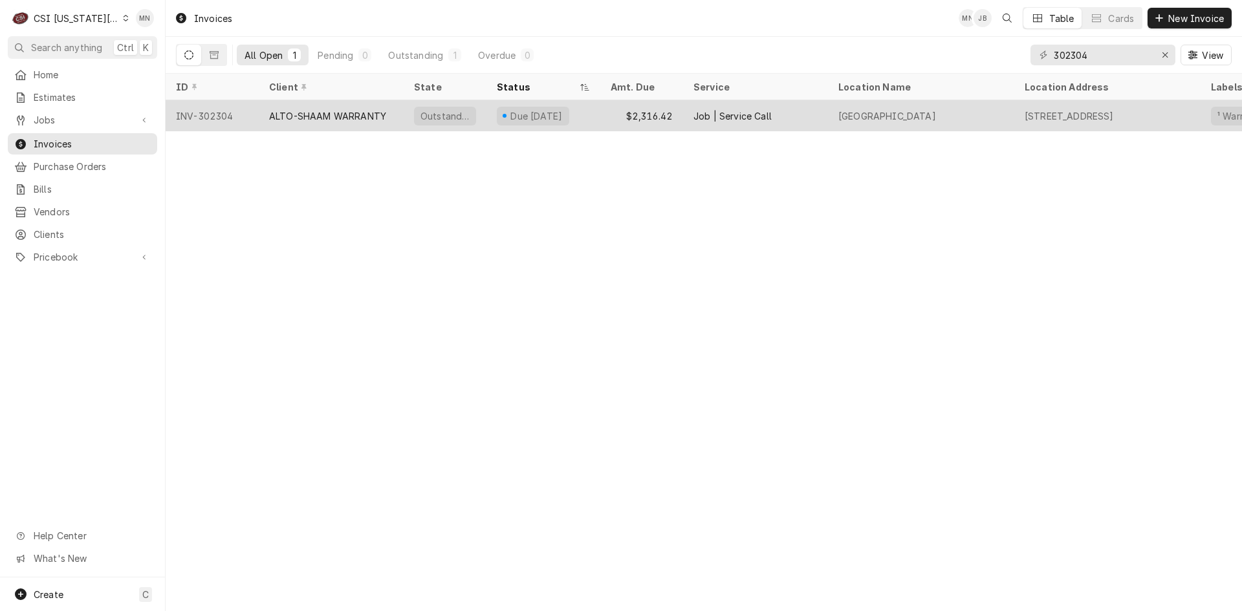
click at [332, 120] on div "ALTO-SHAAM WARRANTY" at bounding box center [327, 116] width 117 height 14
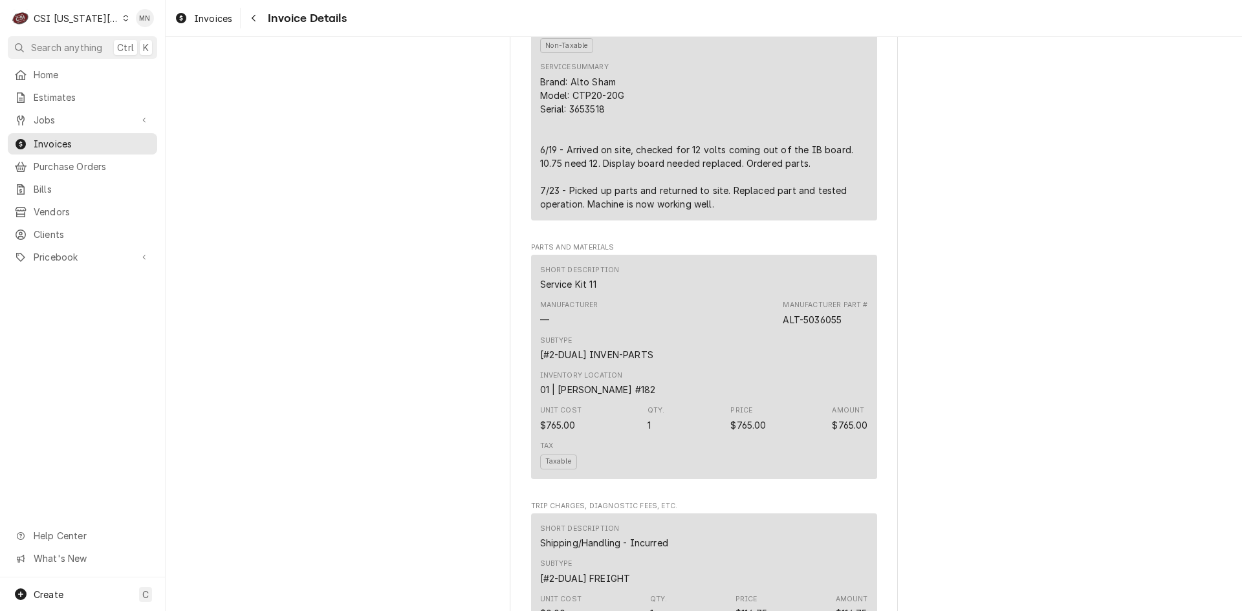
scroll to position [841, 0]
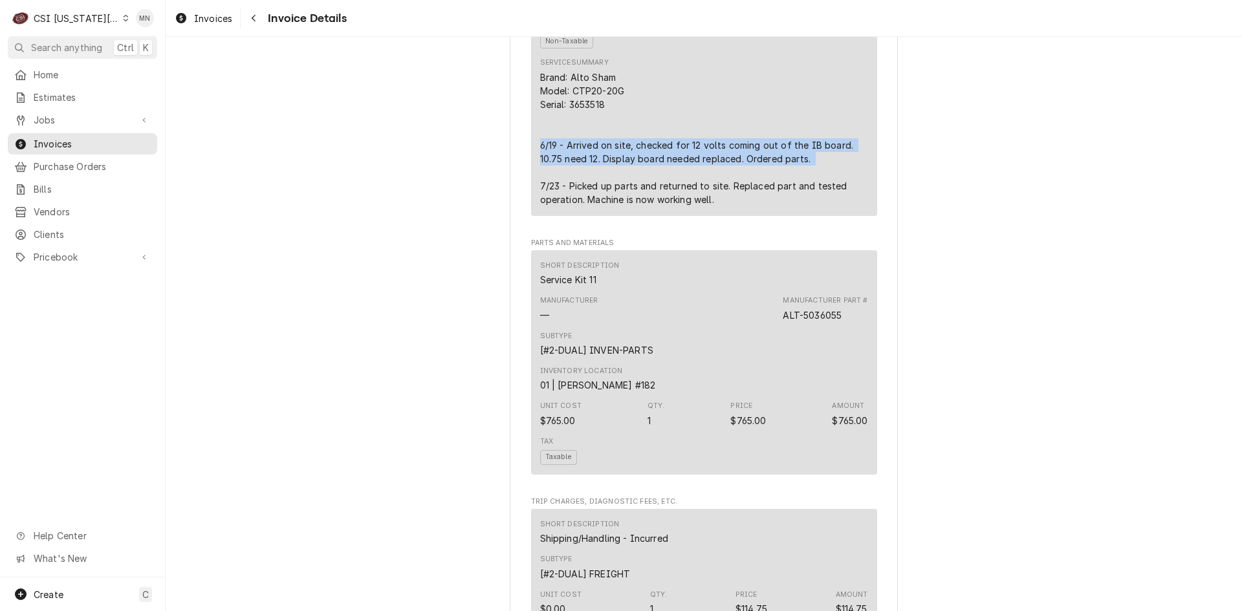
drag, startPoint x: 539, startPoint y: 186, endPoint x: 733, endPoint y: 210, distance: 195.5
click at [733, 210] on div "Short Description 1-Labor (Service) | Standard | Incurred Subtype [#1-SALE] LAB…" at bounding box center [704, 42] width 346 height 347
copy div "6/19 - Arrived on site, checked for 12 volts coming out of the IB board. 10.75 …"
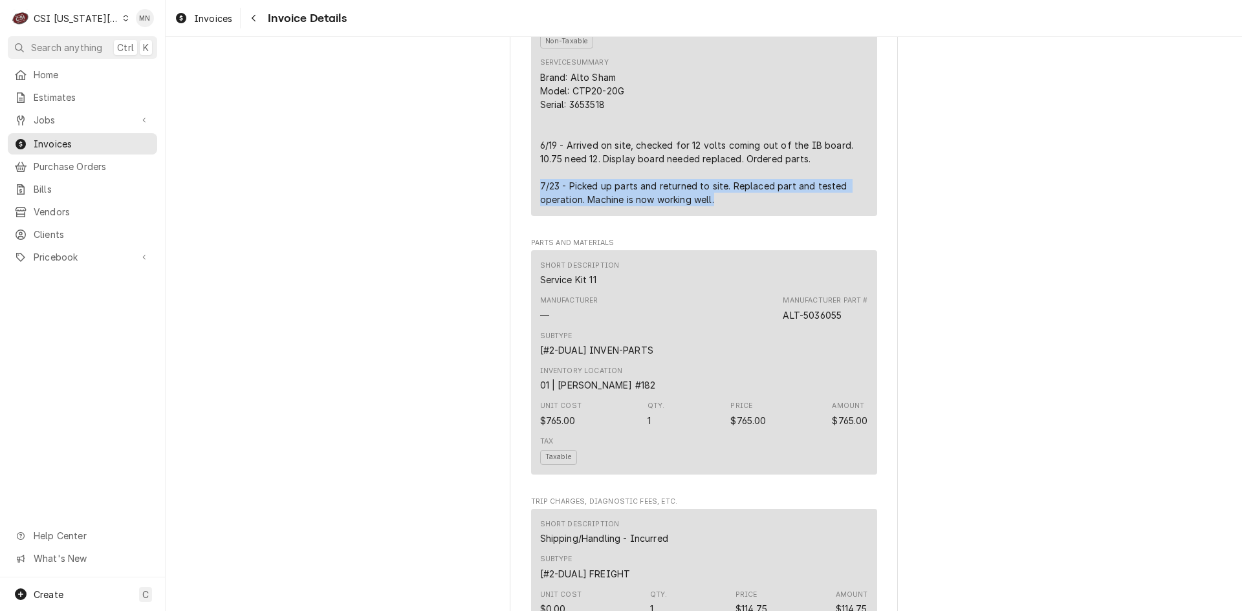
drag, startPoint x: 534, startPoint y: 228, endPoint x: 718, endPoint y: 247, distance: 184.6
click at [718, 216] on div "Short Description 1-Labor (Service) | Standard | Incurred Subtype [#1-SALE] LAB…" at bounding box center [704, 42] width 346 height 347
copy div "7/23 - Picked up parts and returned to site. Replaced part and tested operation…"
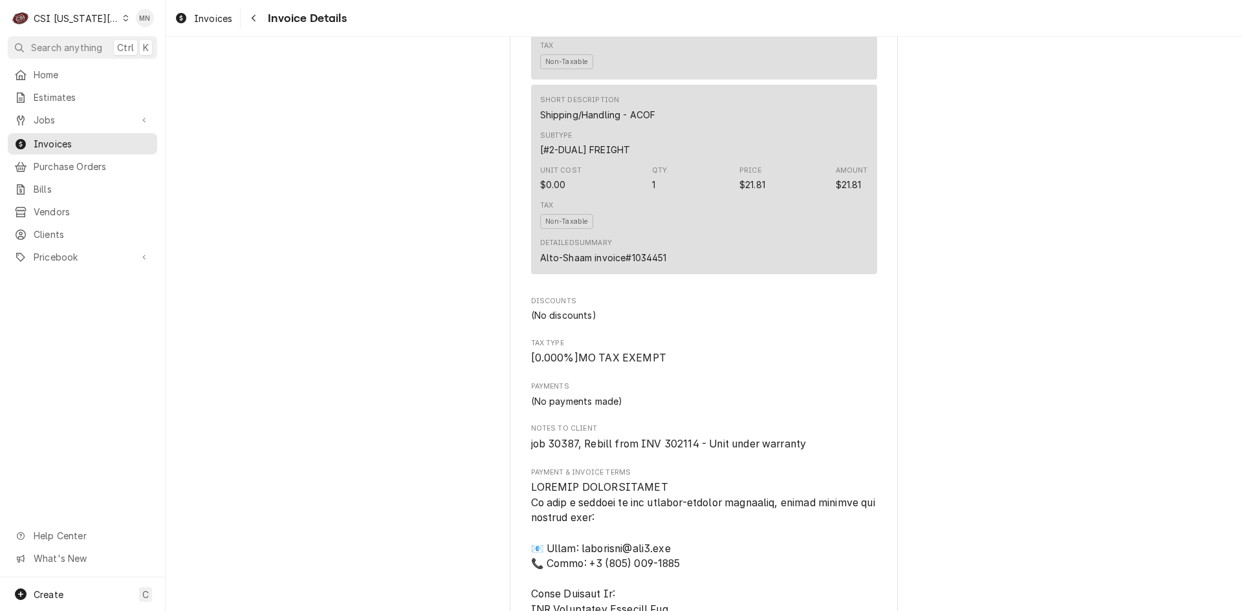
scroll to position [1779, 0]
drag, startPoint x: 663, startPoint y: 301, endPoint x: 625, endPoint y: 304, distance: 37.6
click at [625, 269] on div "Detailed Summary Alto-Shaam invoice#1034451" at bounding box center [704, 251] width 328 height 35
copy div "1034451"
drag, startPoint x: 292, startPoint y: 483, endPoint x: 299, endPoint y: 474, distance: 11.9
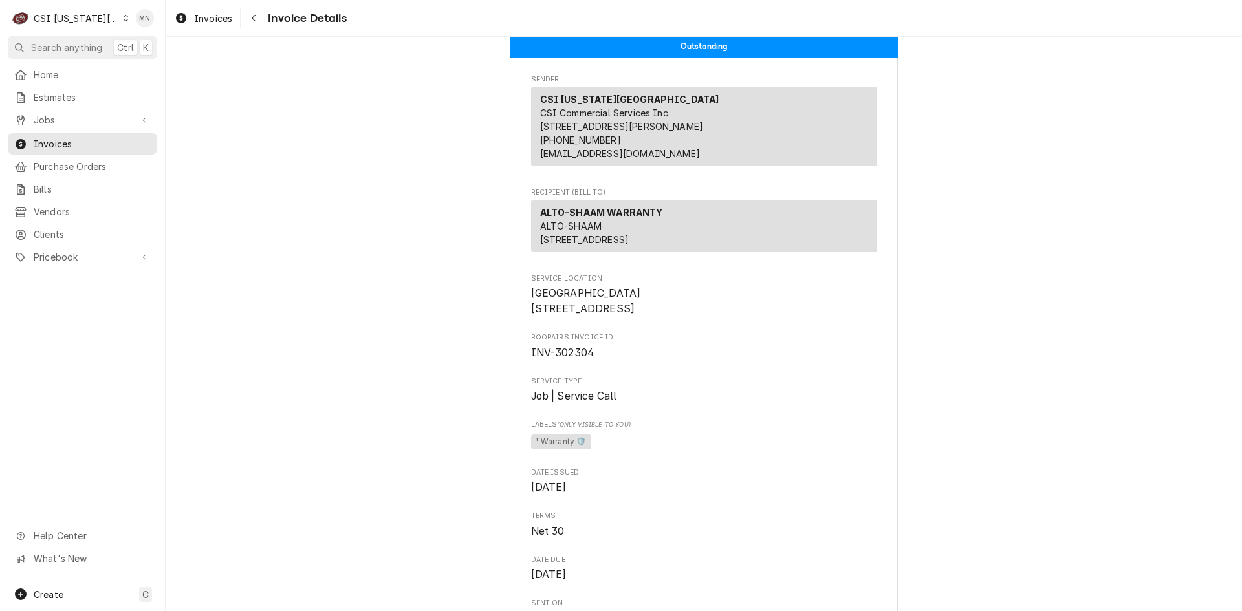
scroll to position [0, 0]
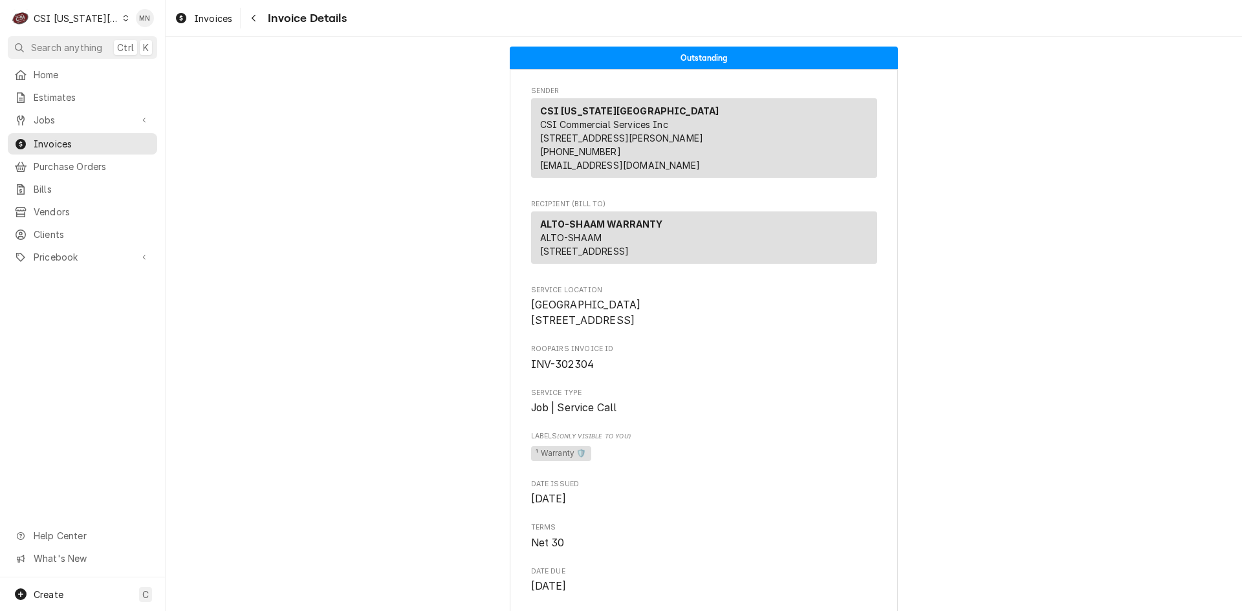
click at [43, 321] on div "Home Estimates Jobs Jobs Job Series Invoices Purchase Orders Bills Vendors Clie…" at bounding box center [82, 320] width 165 height 513
click at [74, 16] on div "CSI Kansas City" at bounding box center [76, 19] width 85 height 14
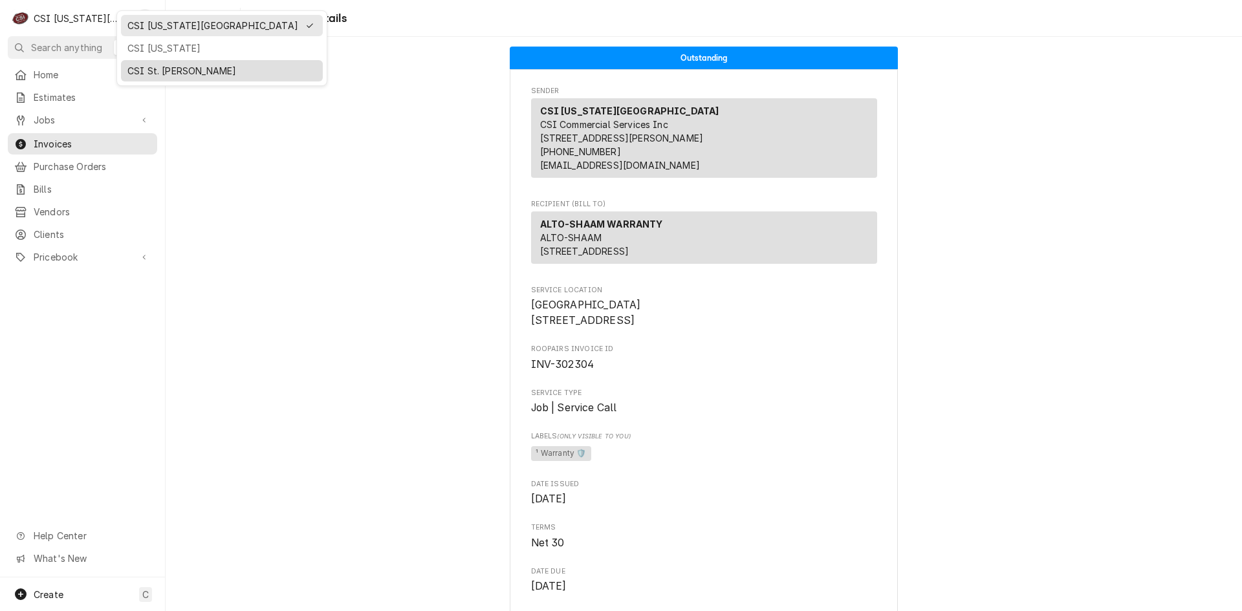
click at [136, 67] on div "CSI St. Louis" at bounding box center [221, 71] width 189 height 14
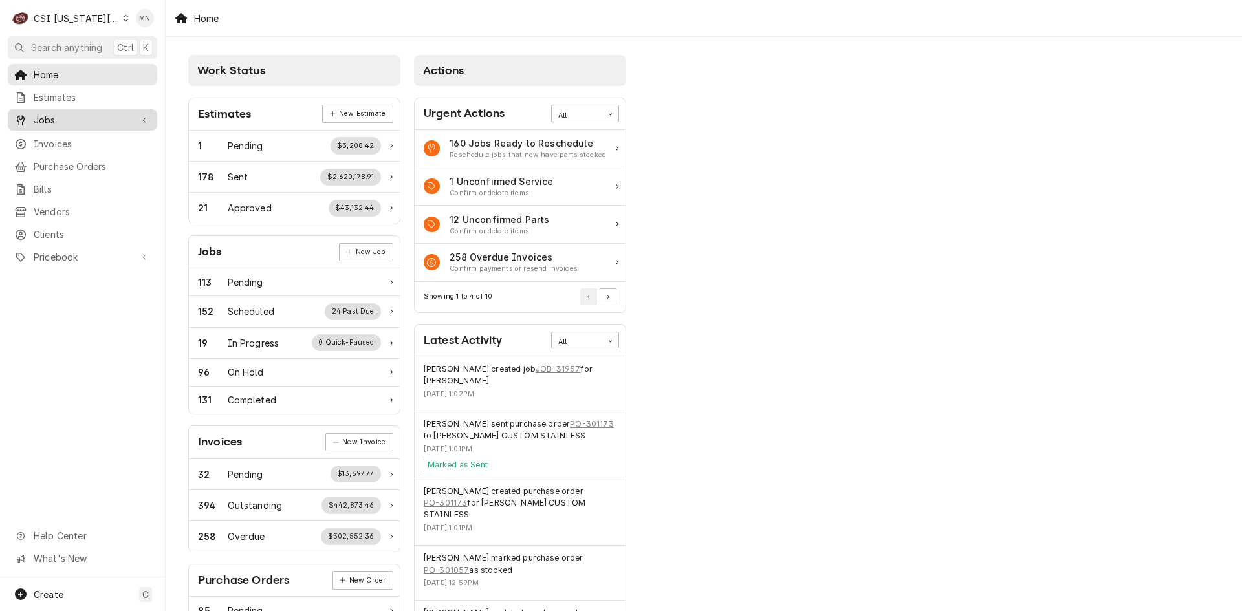
click at [56, 113] on span "Jobs" at bounding box center [83, 120] width 98 height 14
click at [54, 142] on span "Jobs" at bounding box center [92, 143] width 117 height 14
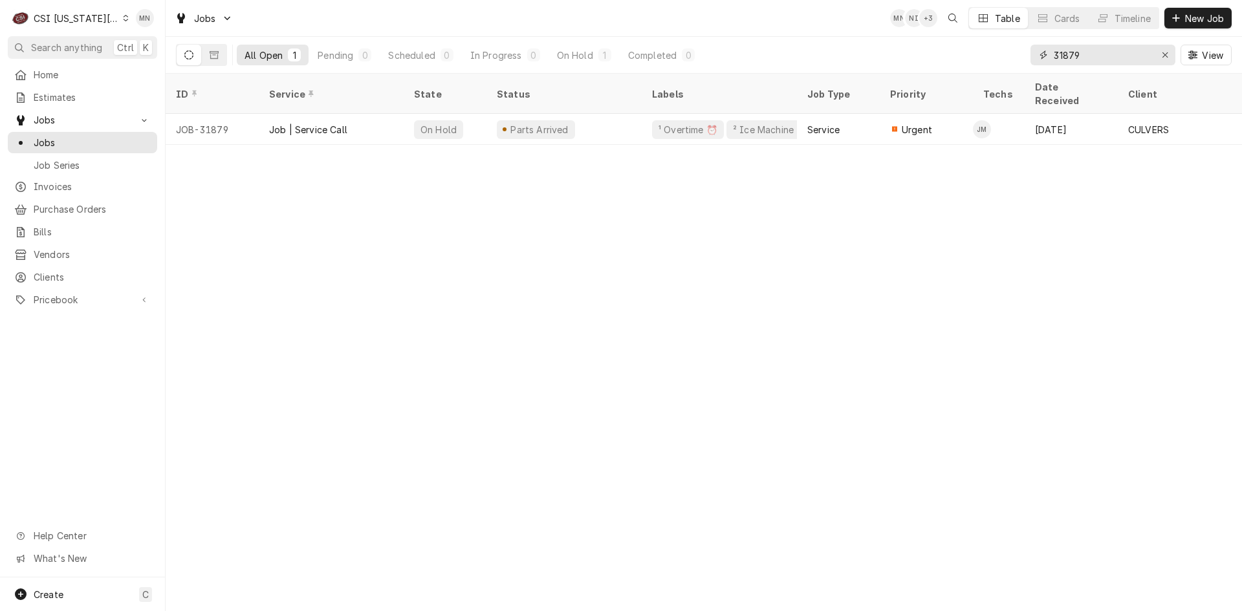
drag, startPoint x: 1083, startPoint y: 56, endPoint x: 929, endPoint y: 58, distance: 154.6
click at [941, 58] on div "All Open 1 Pending 0 Scheduled 0 In Progress 0 On Hold 1 Completed 0 31879 View" at bounding box center [703, 55] width 1055 height 36
type input "30387"
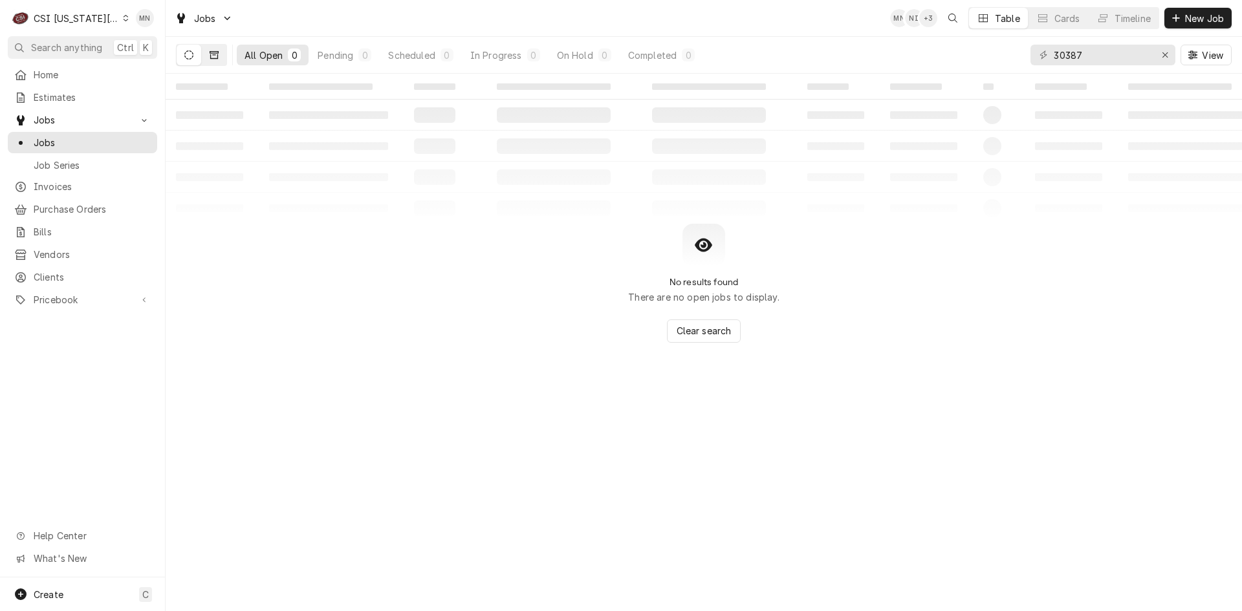
click at [215, 55] on icon "Dynamic Content Wrapper" at bounding box center [214, 55] width 9 height 8
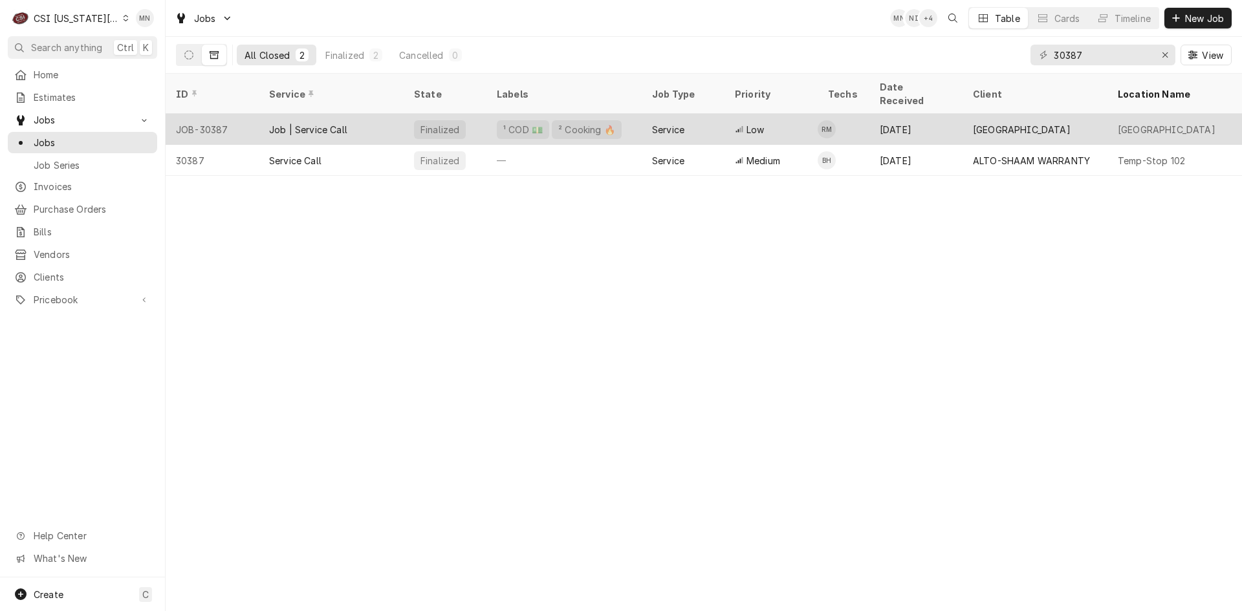
click at [305, 123] on div "Job | Service Call" at bounding box center [308, 130] width 78 height 14
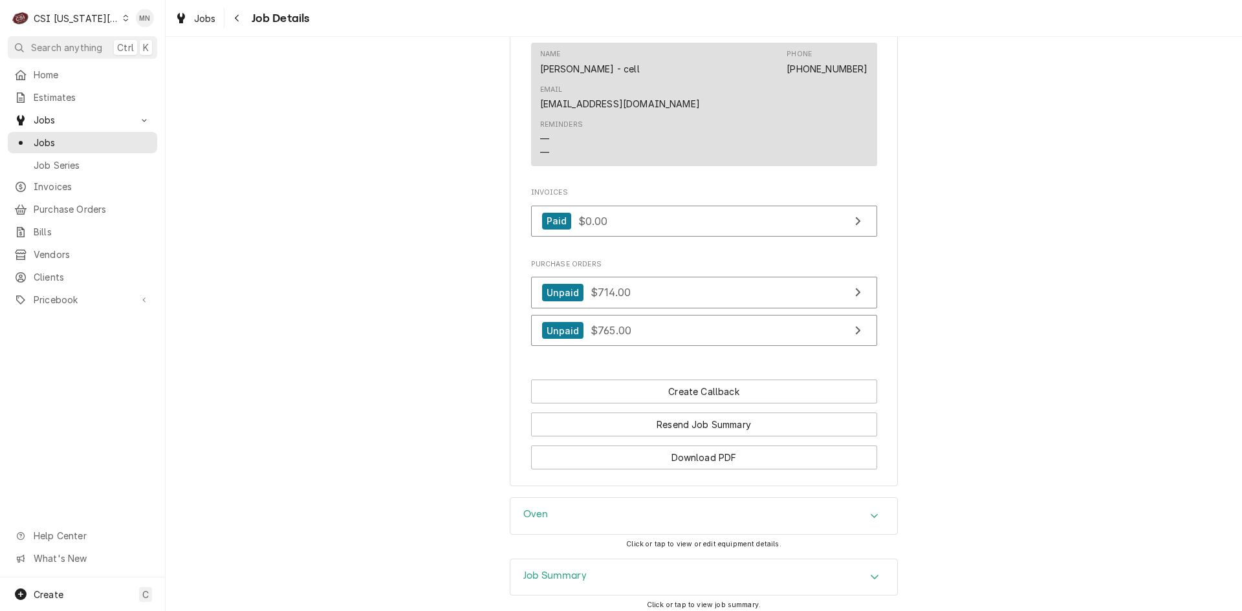
scroll to position [1774, 0]
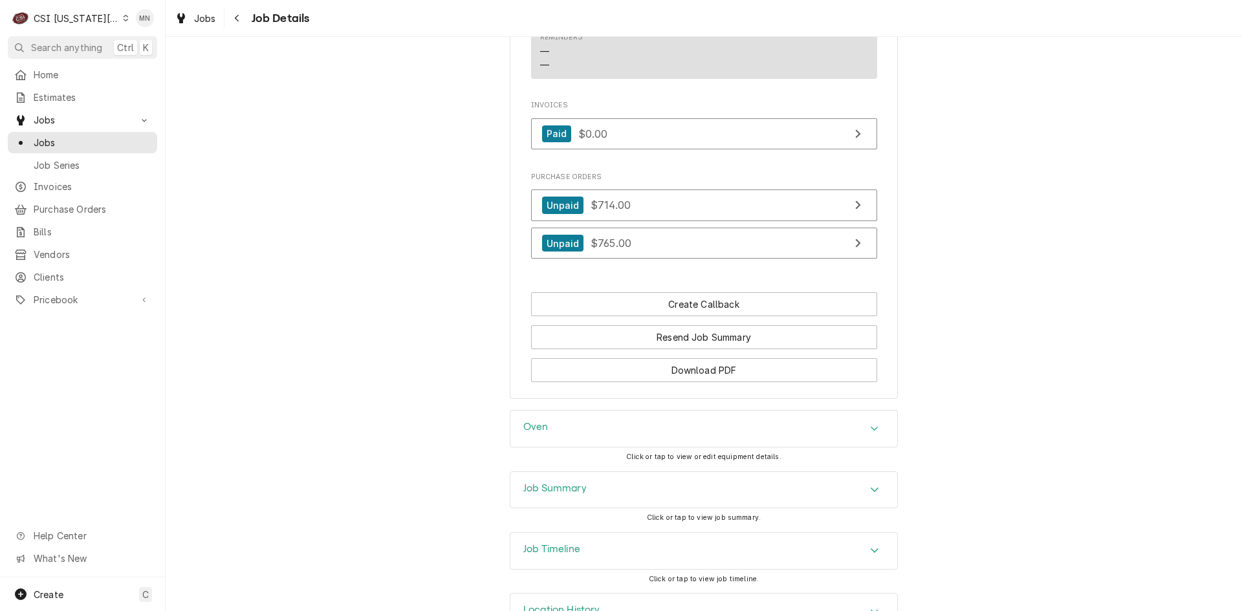
click at [662, 472] on div "Job Summary" at bounding box center [703, 490] width 387 height 36
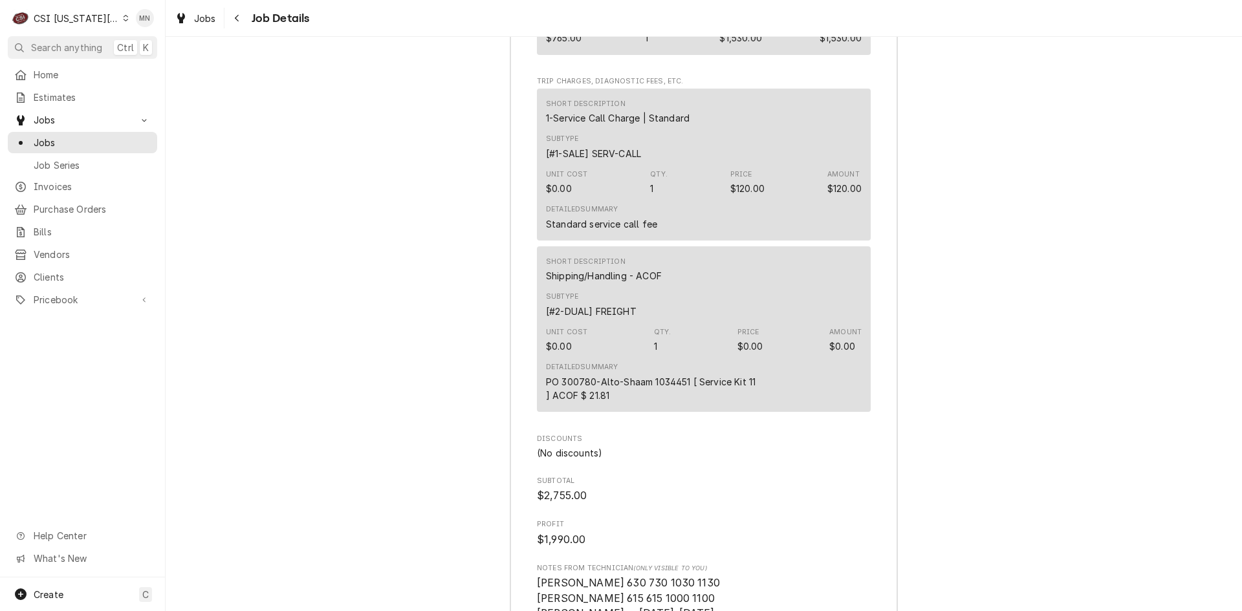
scroll to position [4490, 0]
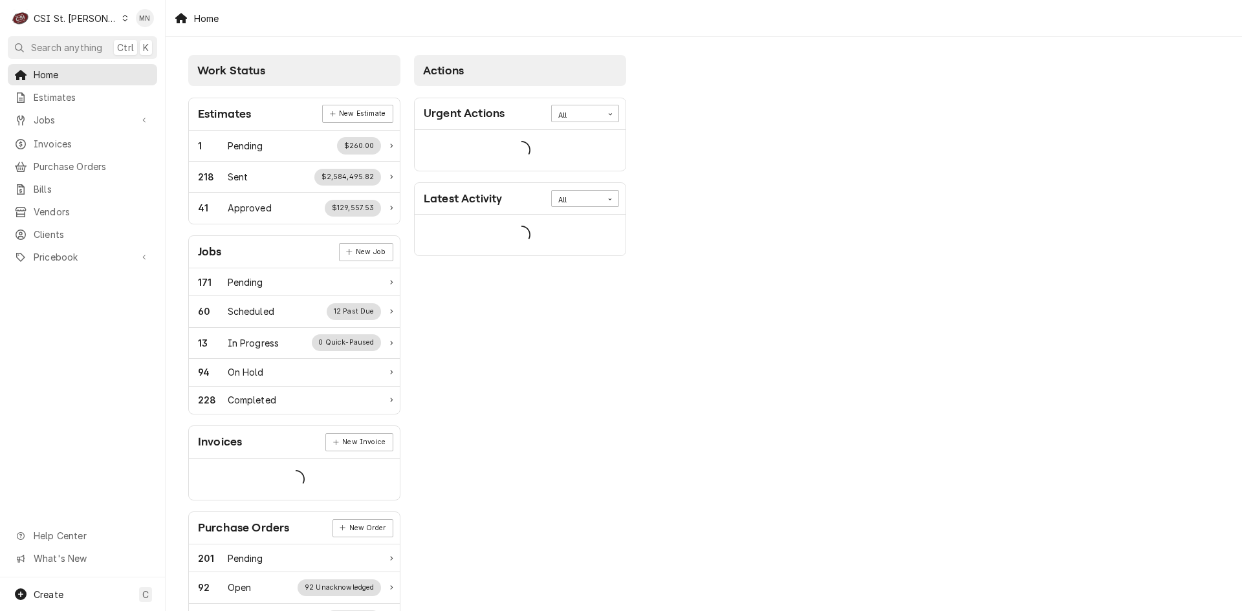
click at [70, 160] on span "Purchase Orders" at bounding box center [92, 167] width 117 height 14
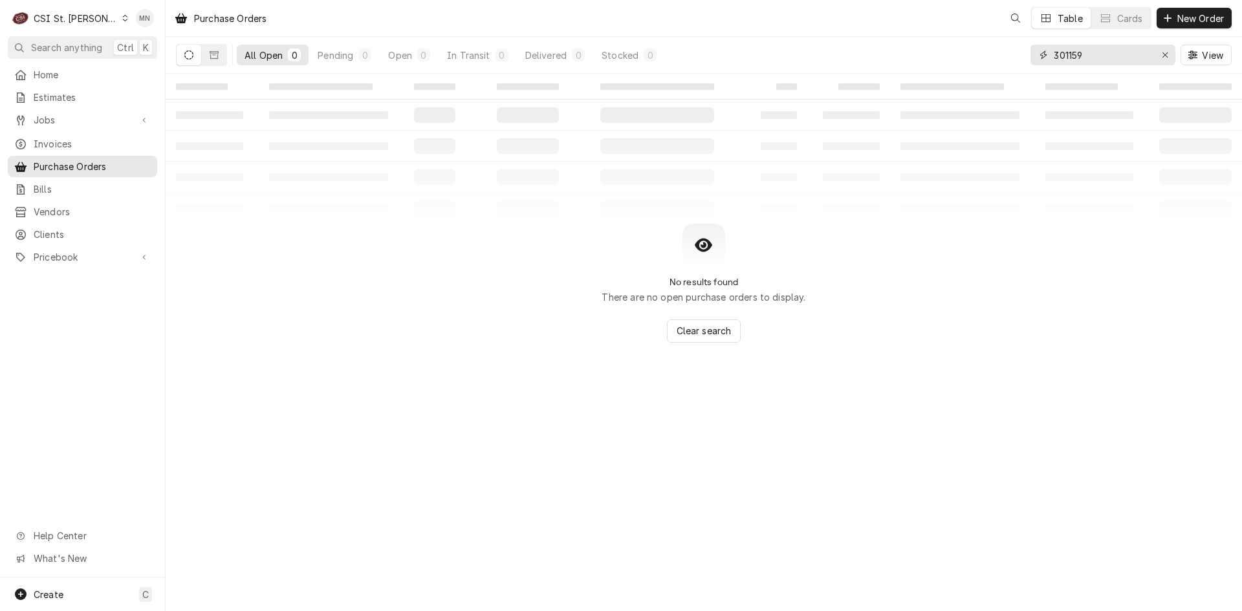
drag, startPoint x: 1104, startPoint y: 59, endPoint x: 936, endPoint y: 48, distance: 168.5
click at [936, 48] on div "All Open 0 Pending 0 Open 0 In Transit 0 Delivered 0 Stocked 0 301159 View" at bounding box center [703, 55] width 1055 height 36
type input "400979"
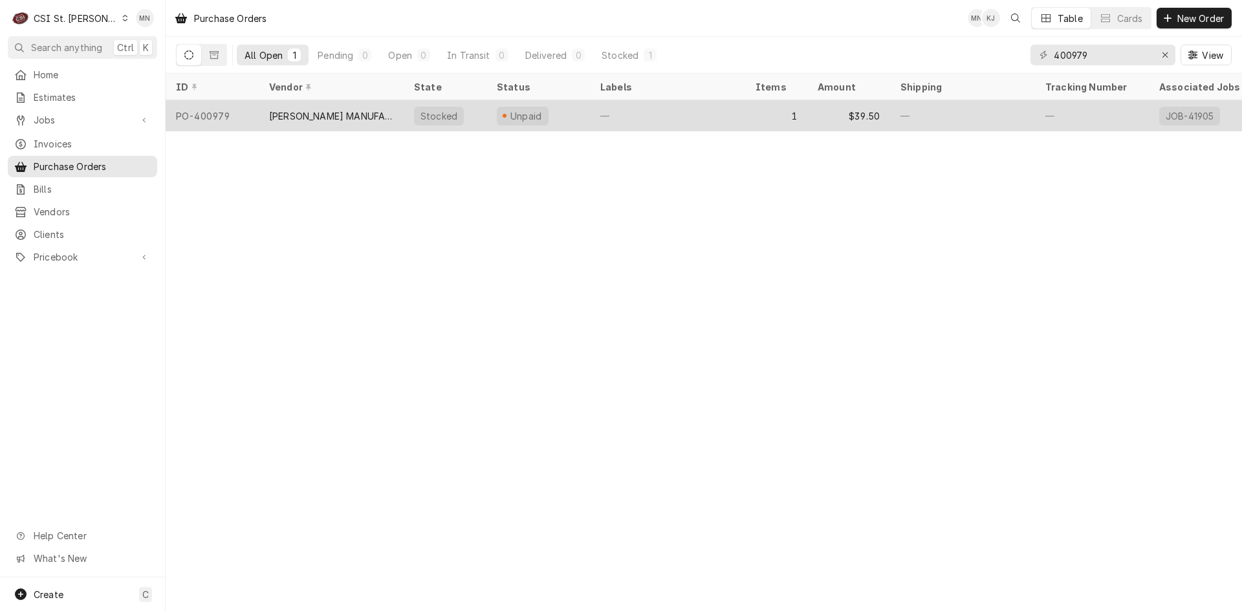
click at [334, 109] on div "[PERSON_NAME] MANUFACTURING" at bounding box center [331, 116] width 124 height 14
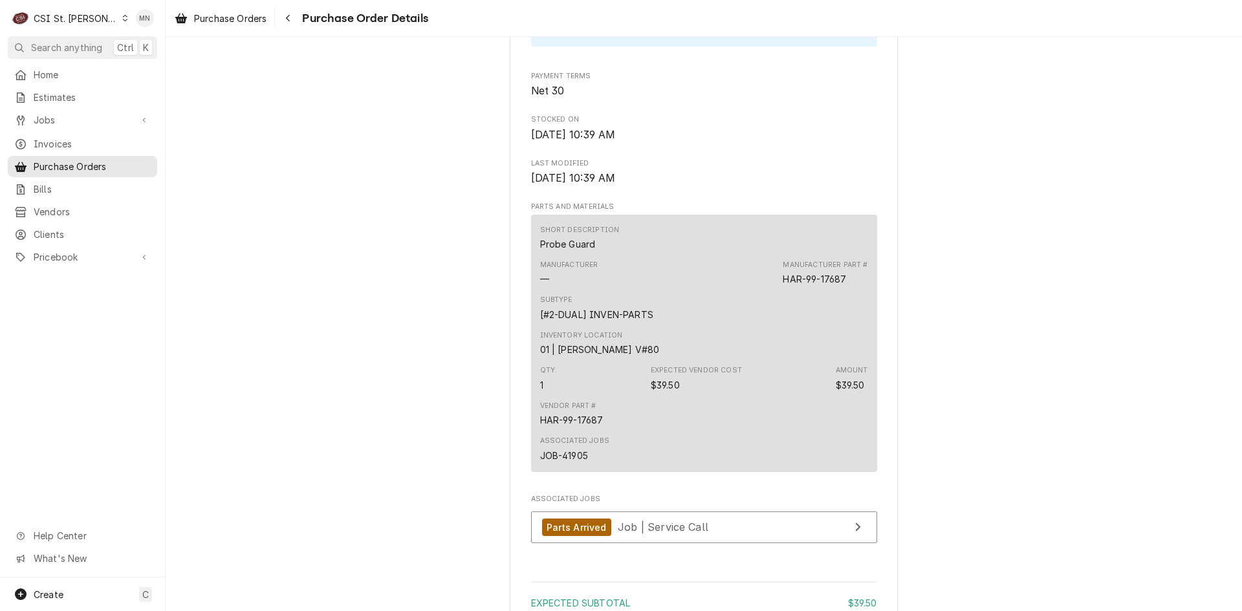
scroll to position [998, 0]
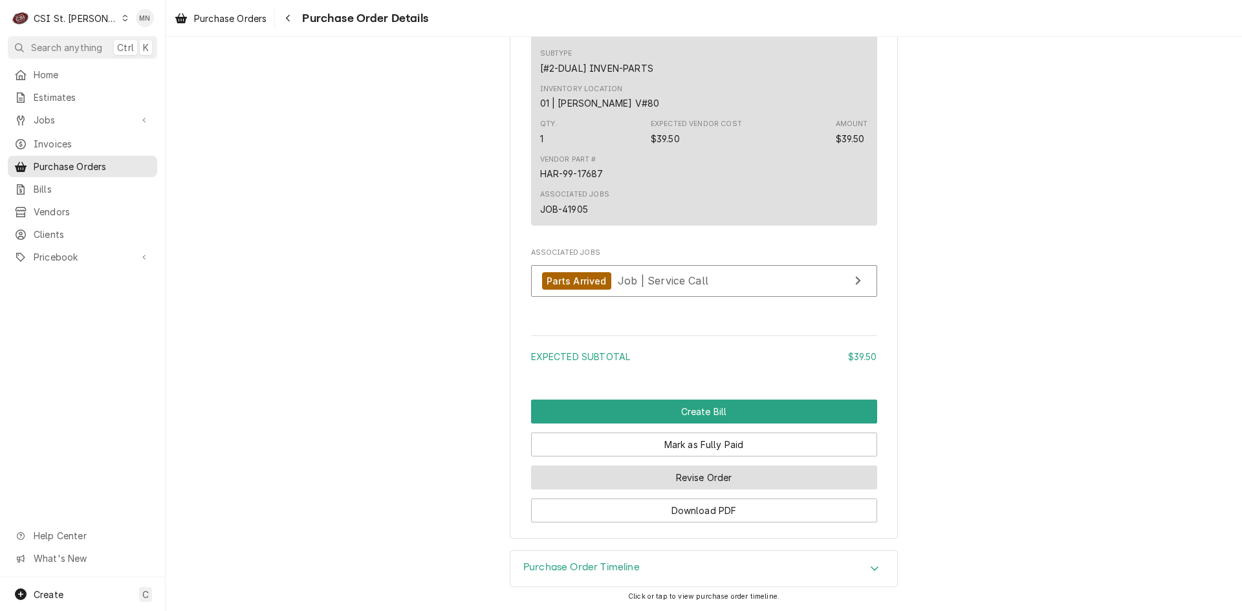
click at [730, 477] on button "Revise Order" at bounding box center [704, 478] width 346 height 24
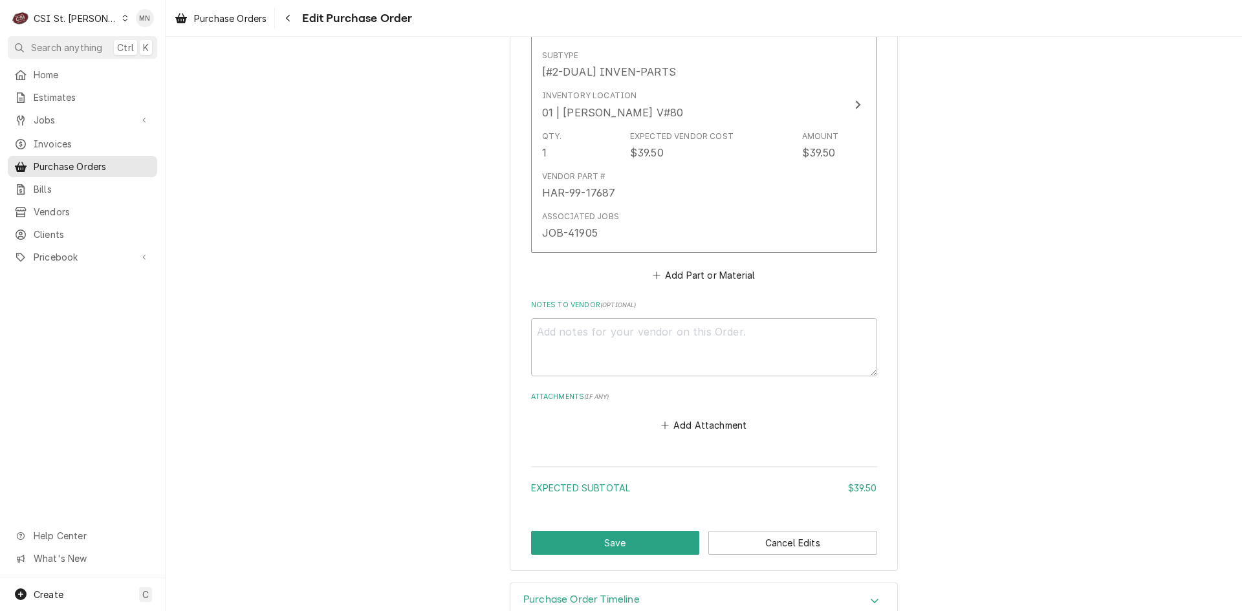
scroll to position [784, 0]
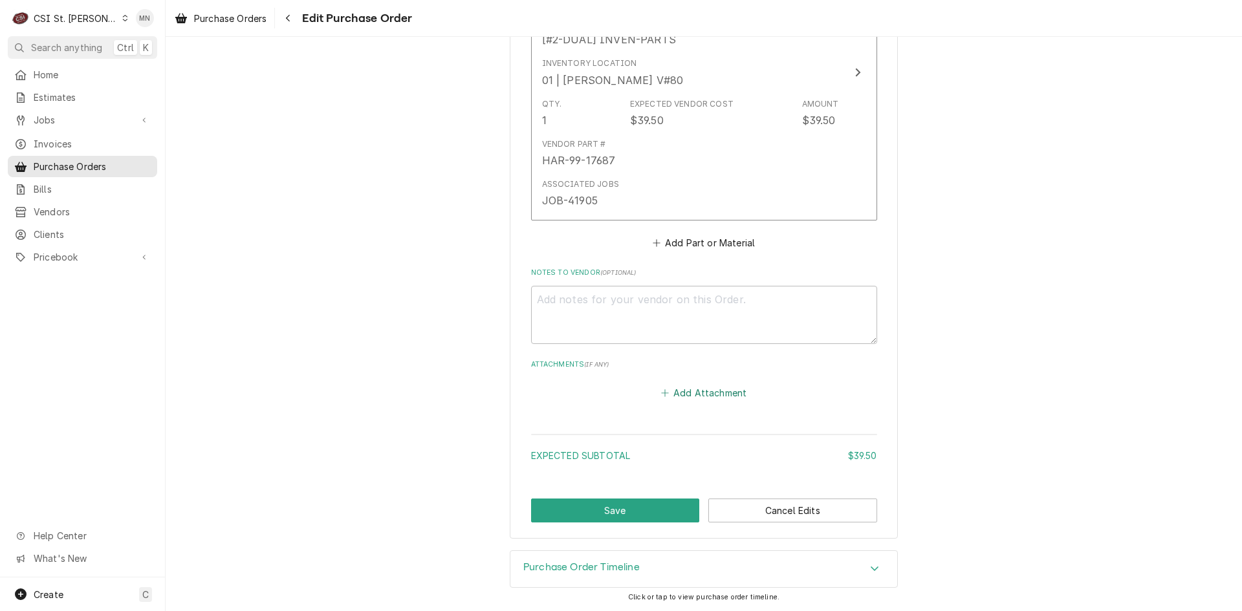
click at [707, 397] on button "Add Attachment" at bounding box center [703, 393] width 91 height 18
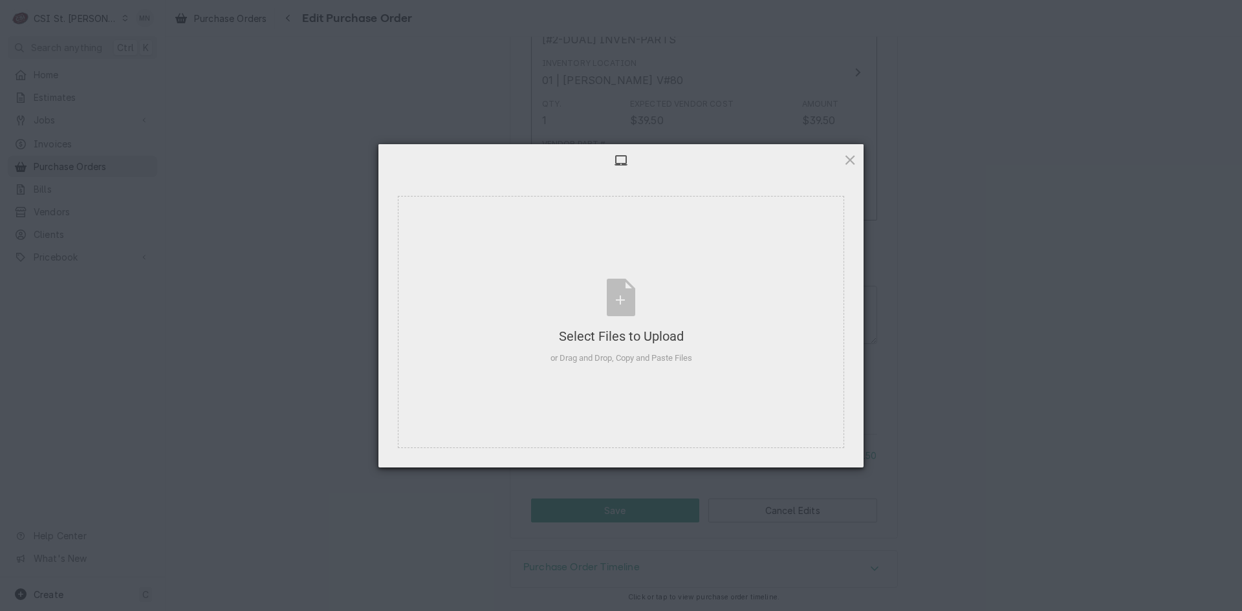
type textarea "x"
click at [642, 314] on div "Select Files to Upload or Drag and Drop, Copy and Paste Files" at bounding box center [621, 322] width 142 height 86
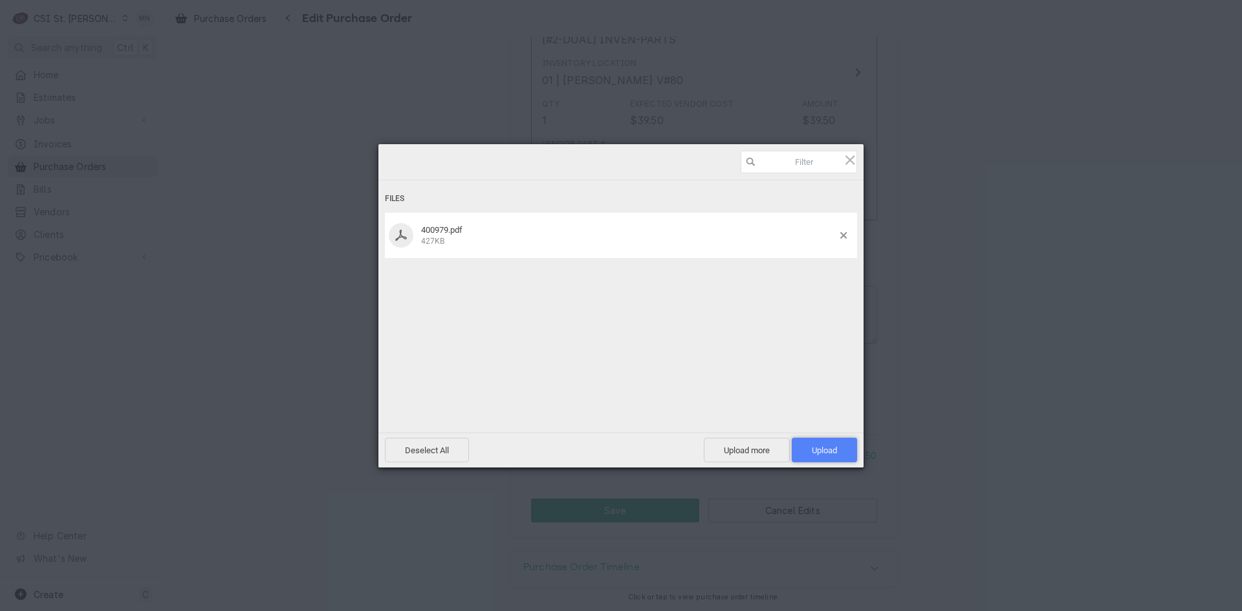
click at [839, 449] on span "Upload 1" at bounding box center [824, 450] width 65 height 25
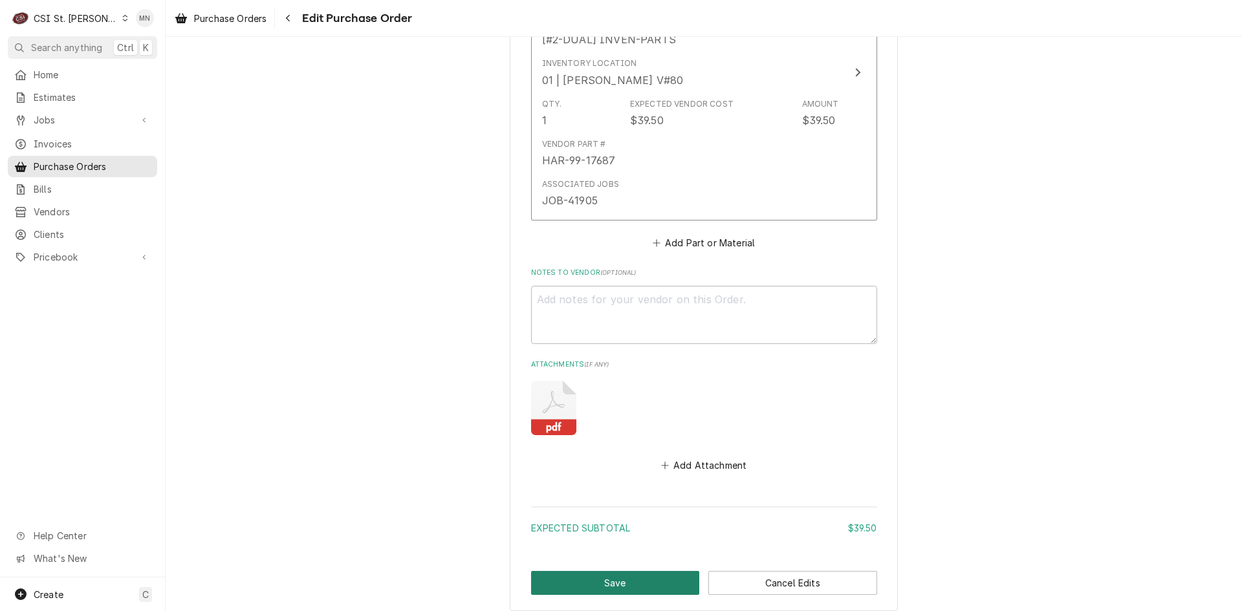
click at [636, 576] on button "Save" at bounding box center [615, 583] width 169 height 24
type textarea "x"
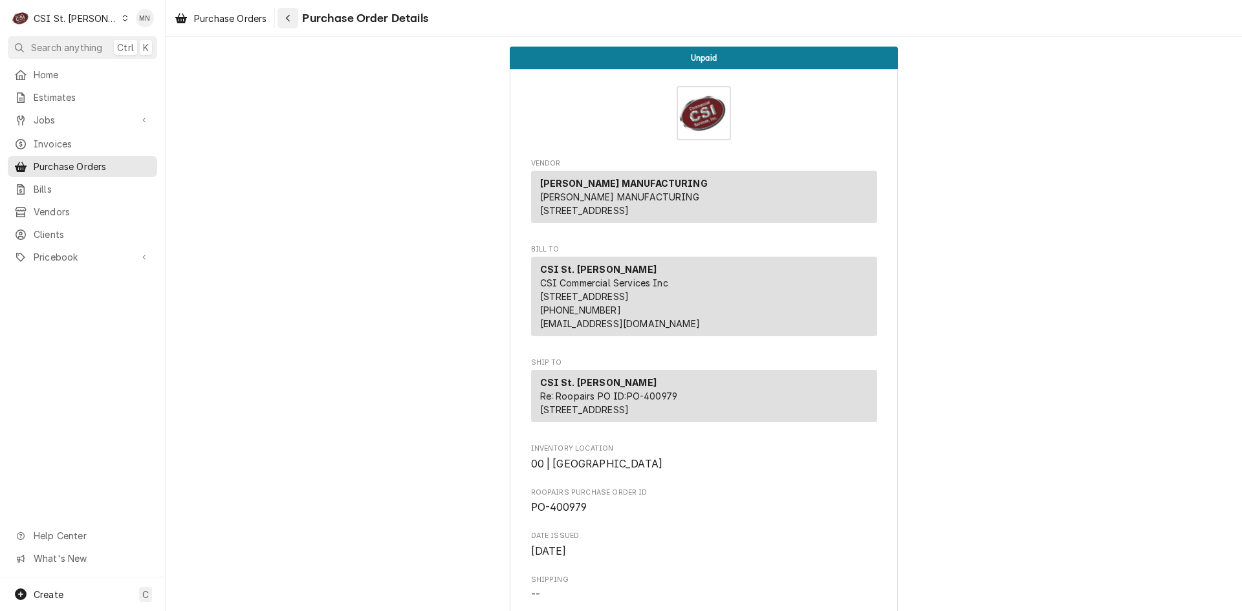
click at [290, 23] on div "Navigate back" at bounding box center [287, 18] width 13 height 13
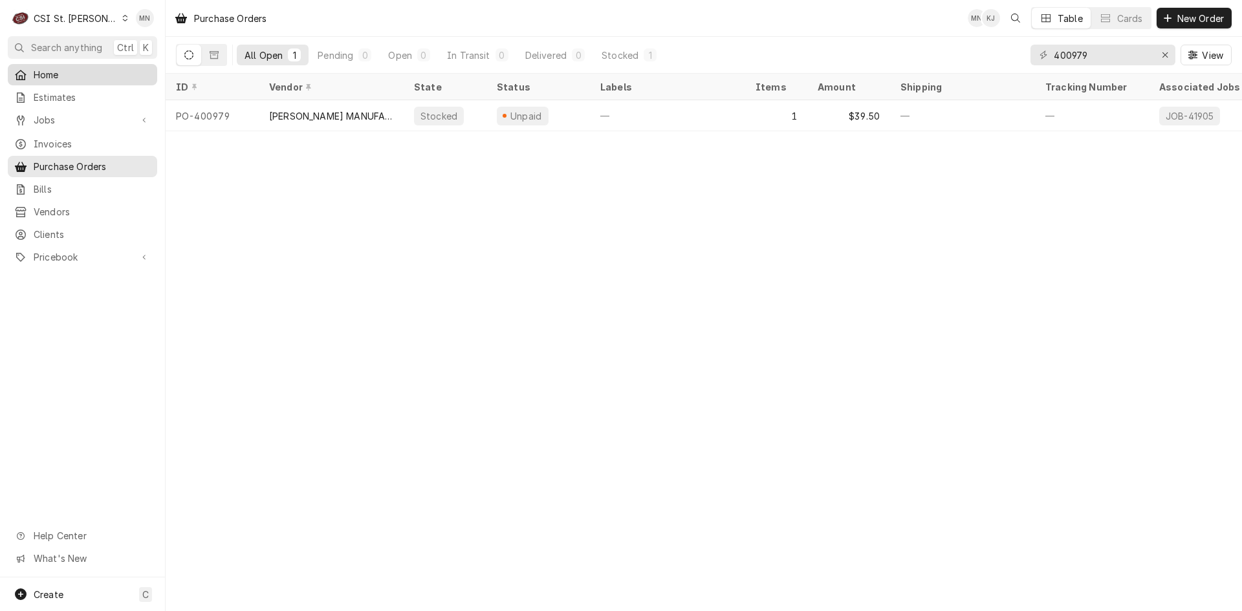
click at [48, 76] on span "Home" at bounding box center [92, 75] width 117 height 14
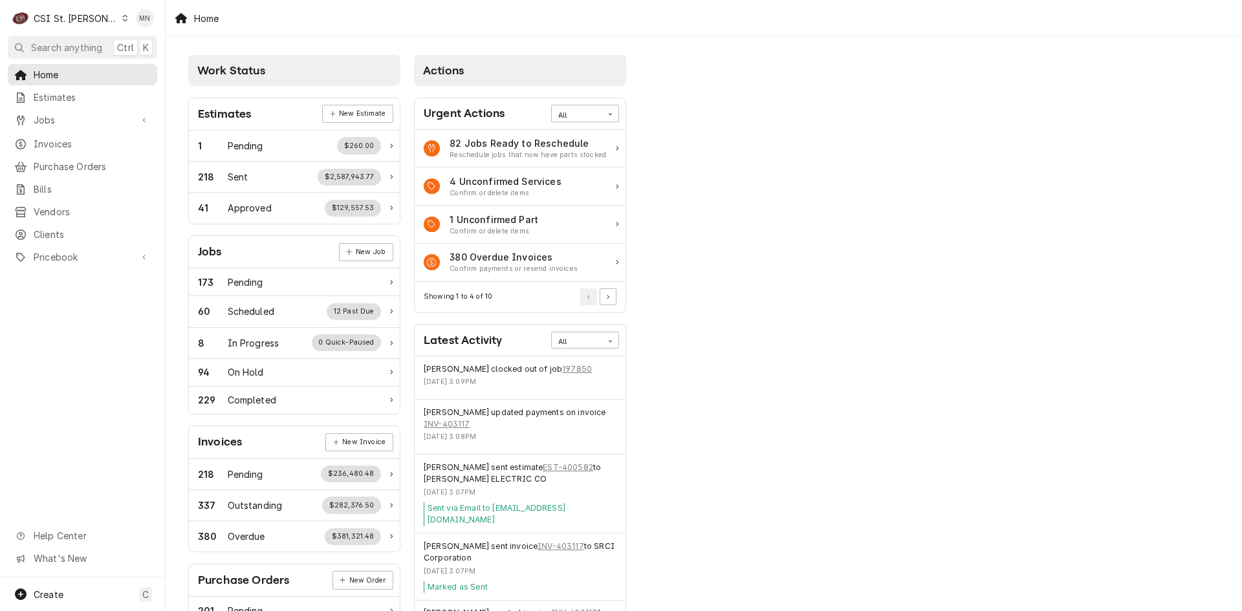
click at [76, 17] on div "CSI St. [PERSON_NAME]" at bounding box center [76, 19] width 84 height 14
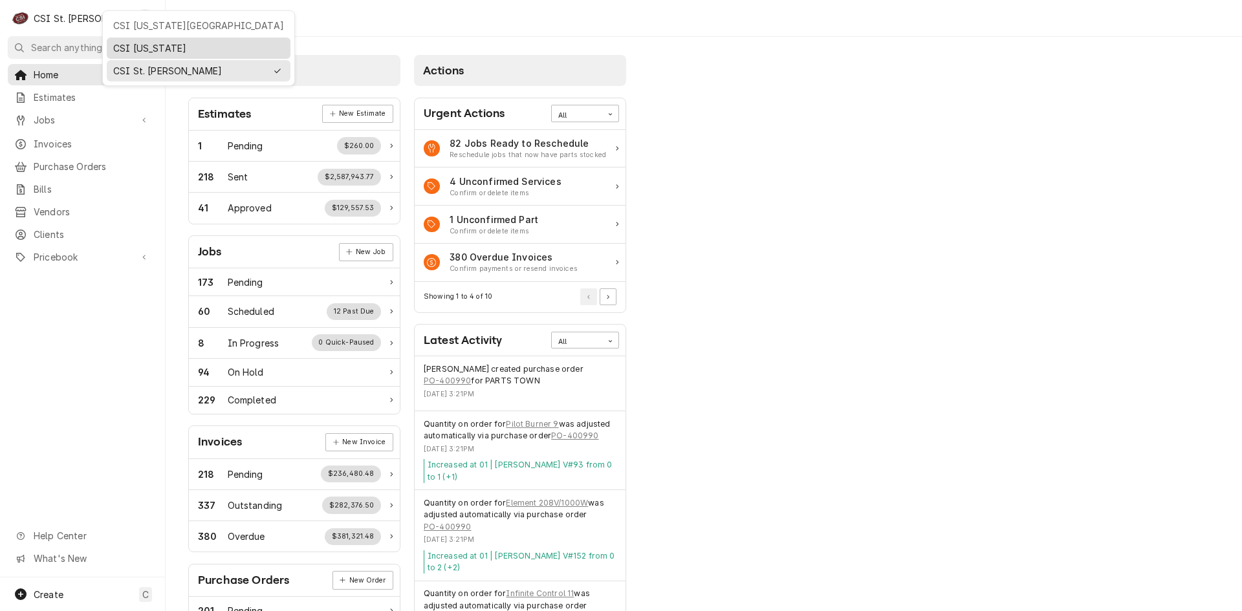
click at [124, 40] on div "CSI [US_STATE]" at bounding box center [198, 48] width 178 height 16
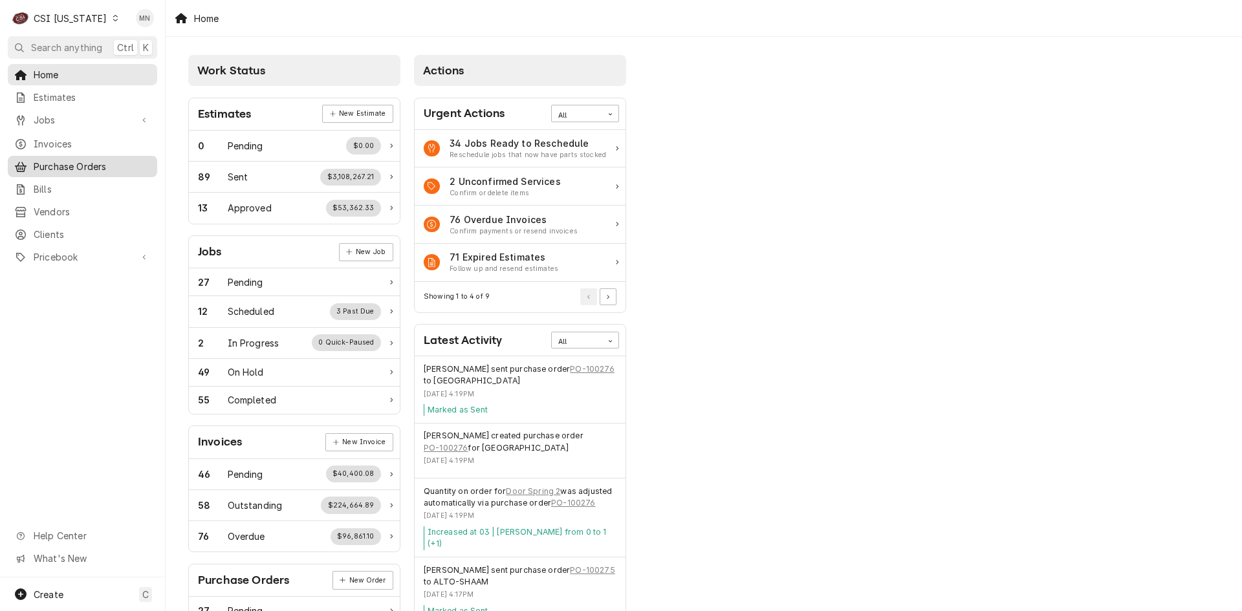
click at [76, 164] on span "Purchase Orders" at bounding box center [92, 167] width 117 height 14
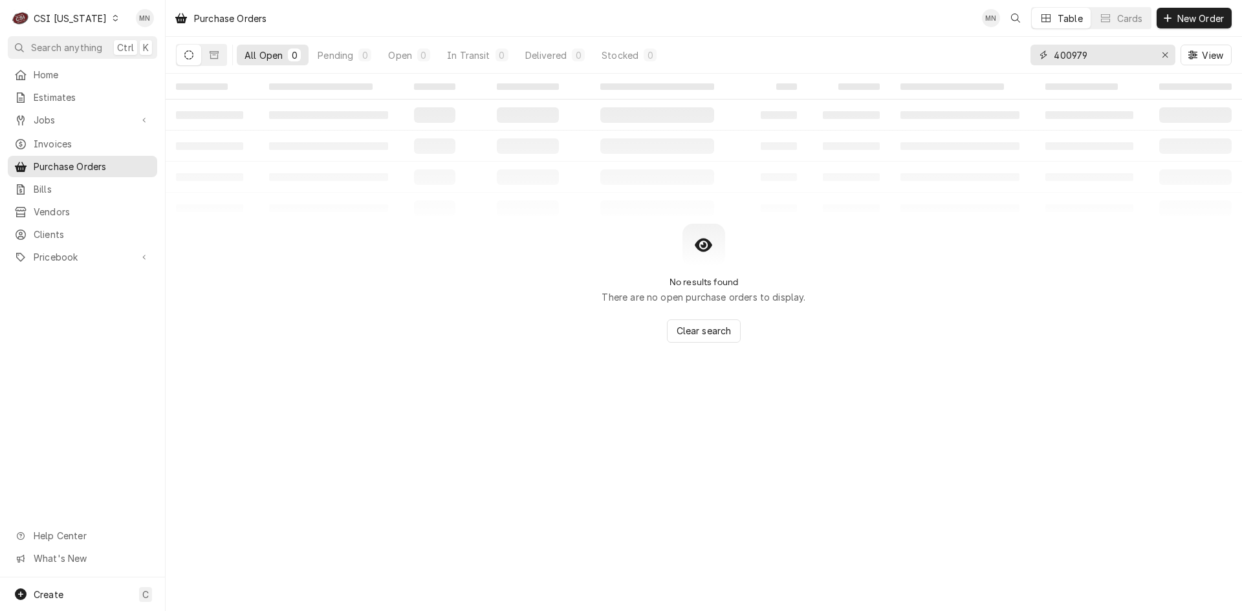
drag, startPoint x: 1110, startPoint y: 49, endPoint x: 933, endPoint y: 59, distance: 177.5
click at [933, 59] on div "All Open 0 Pending 0 Open 0 In Transit 0 Delivered 0 Stocked 0 400979 View" at bounding box center [703, 55] width 1055 height 36
type input "100272"
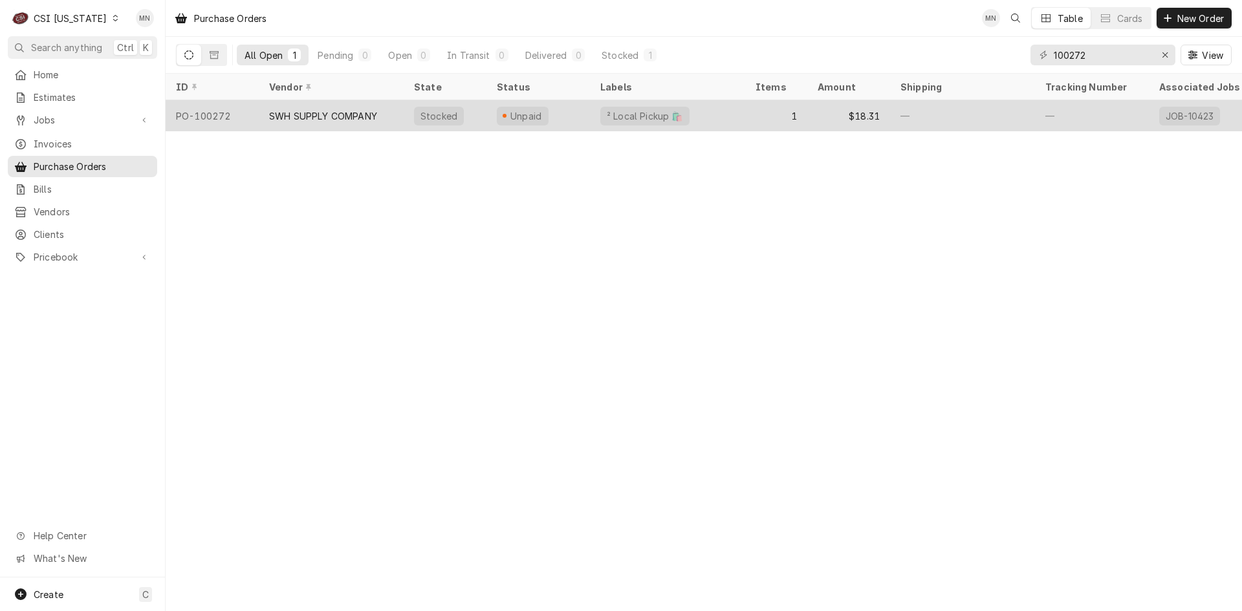
click at [360, 113] on div "SWH SUPPLY COMPANY" at bounding box center [323, 116] width 108 height 14
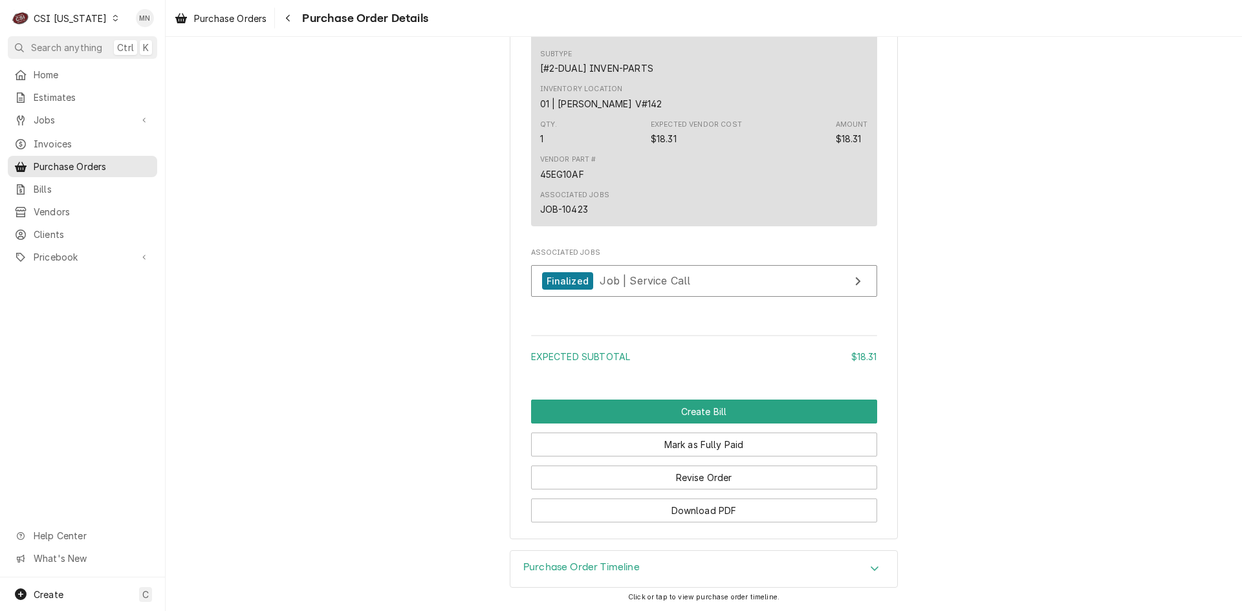
scroll to position [1046, 0]
click at [728, 479] on button "Revise Order" at bounding box center [704, 478] width 346 height 24
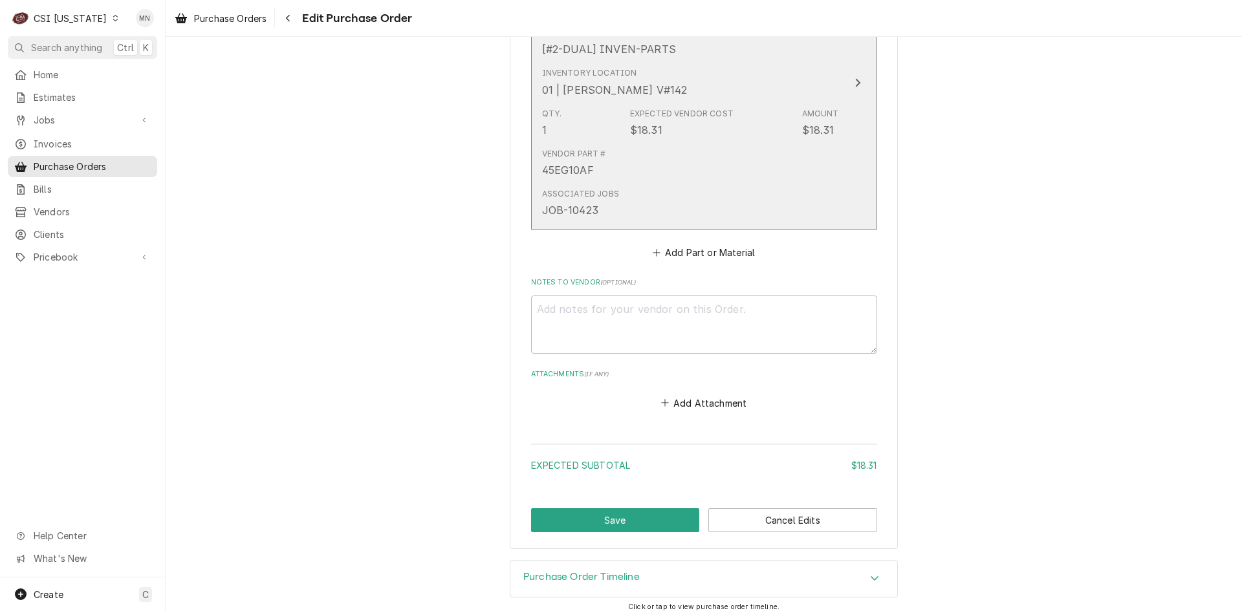
scroll to position [678, 0]
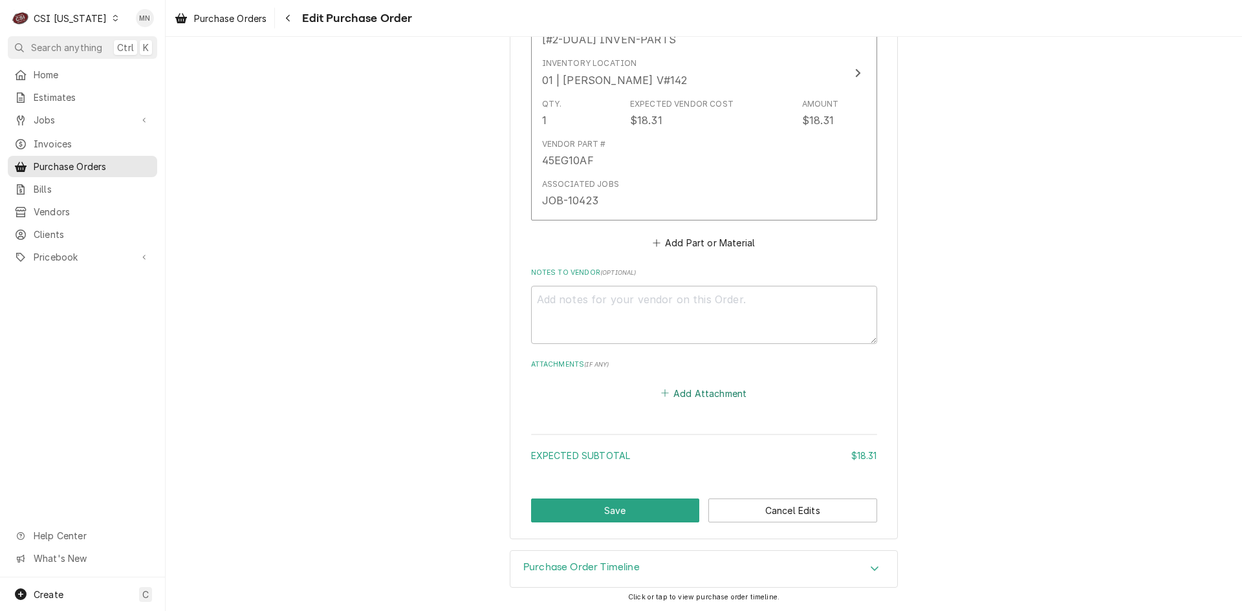
click at [714, 398] on button "Add Attachment" at bounding box center [703, 393] width 91 height 18
type textarea "x"
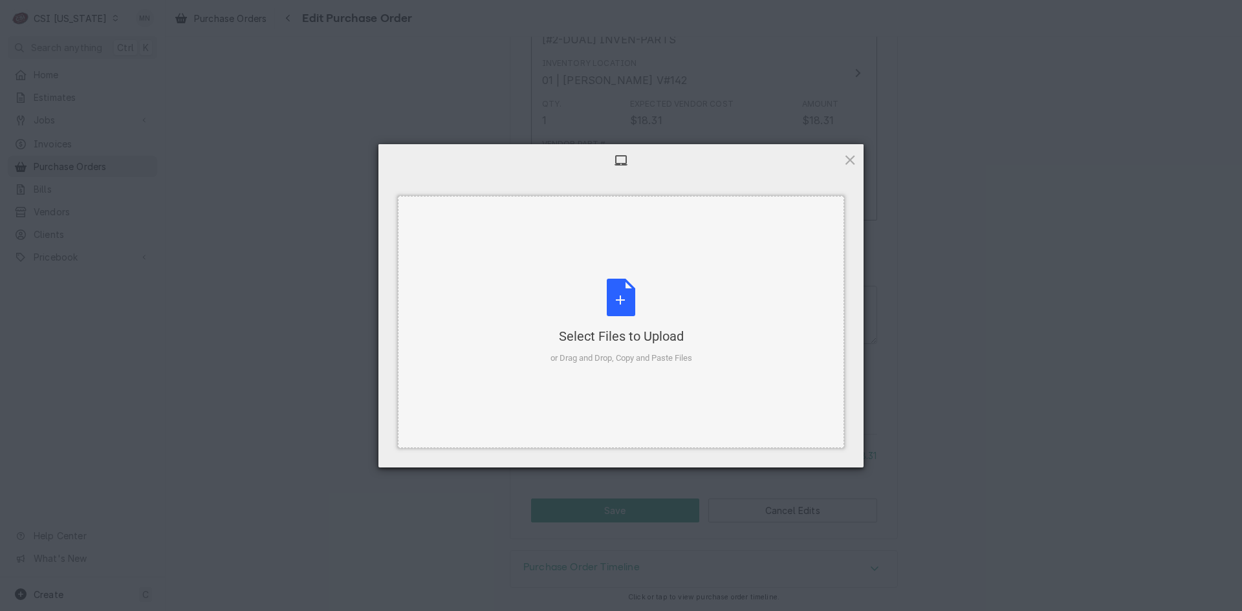
click at [647, 333] on div "Select Files to Upload" at bounding box center [621, 336] width 142 height 18
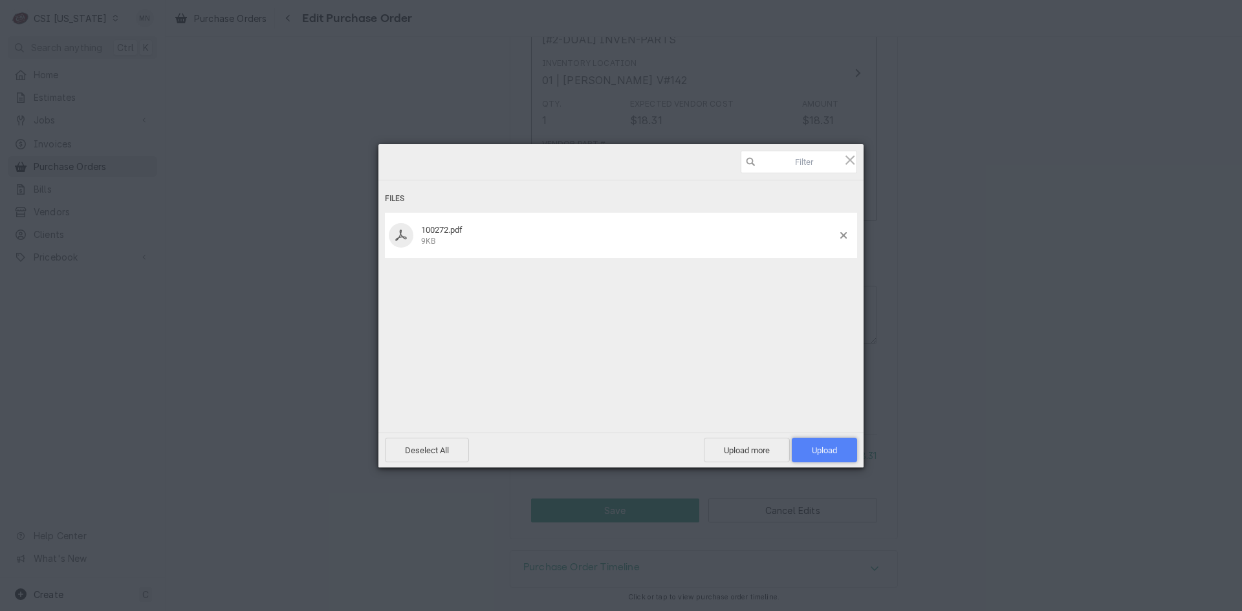
click at [828, 450] on span "Upload 1" at bounding box center [824, 451] width 25 height 10
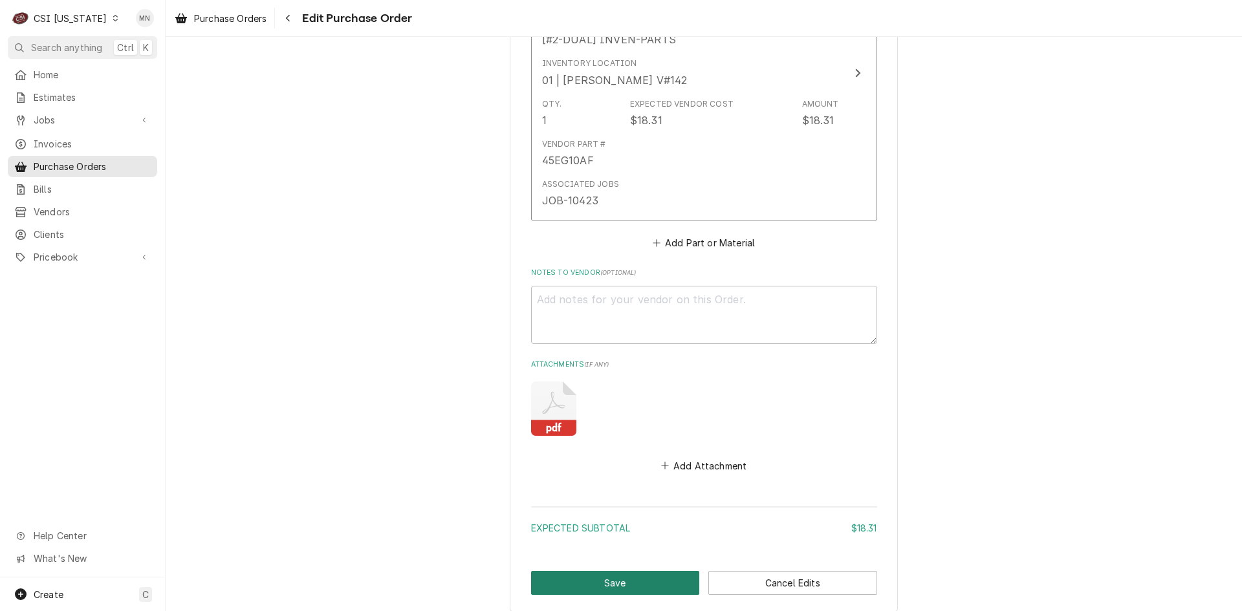
click at [647, 579] on button "Save" at bounding box center [615, 583] width 169 height 24
type textarea "x"
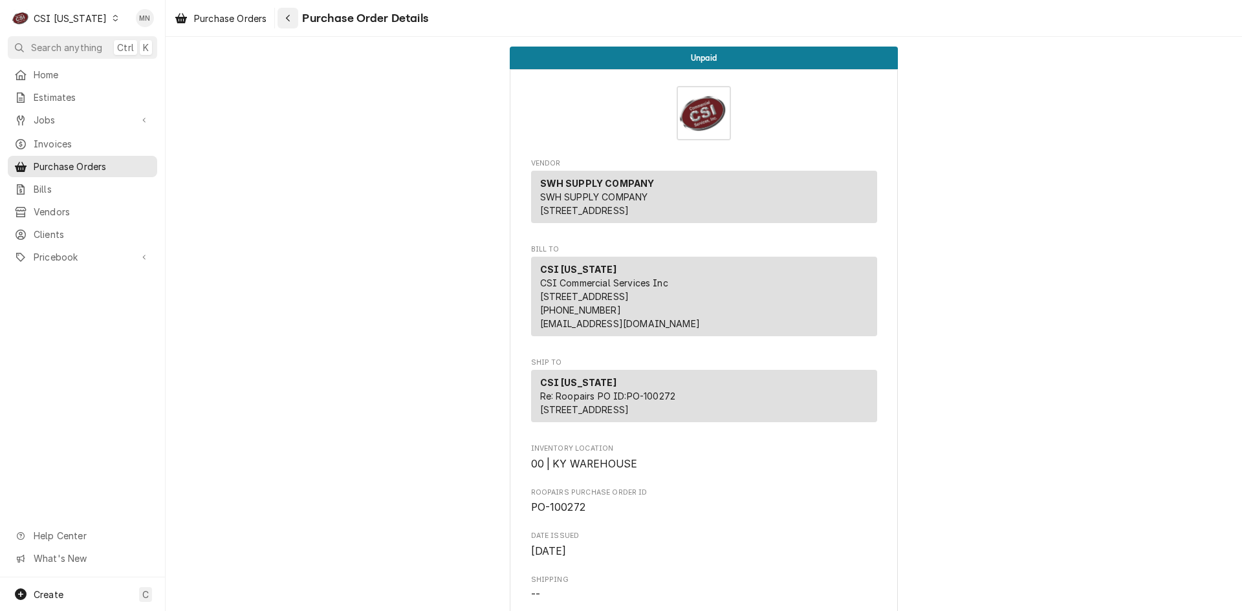
click at [294, 18] on div "Navigate back" at bounding box center [287, 18] width 13 height 13
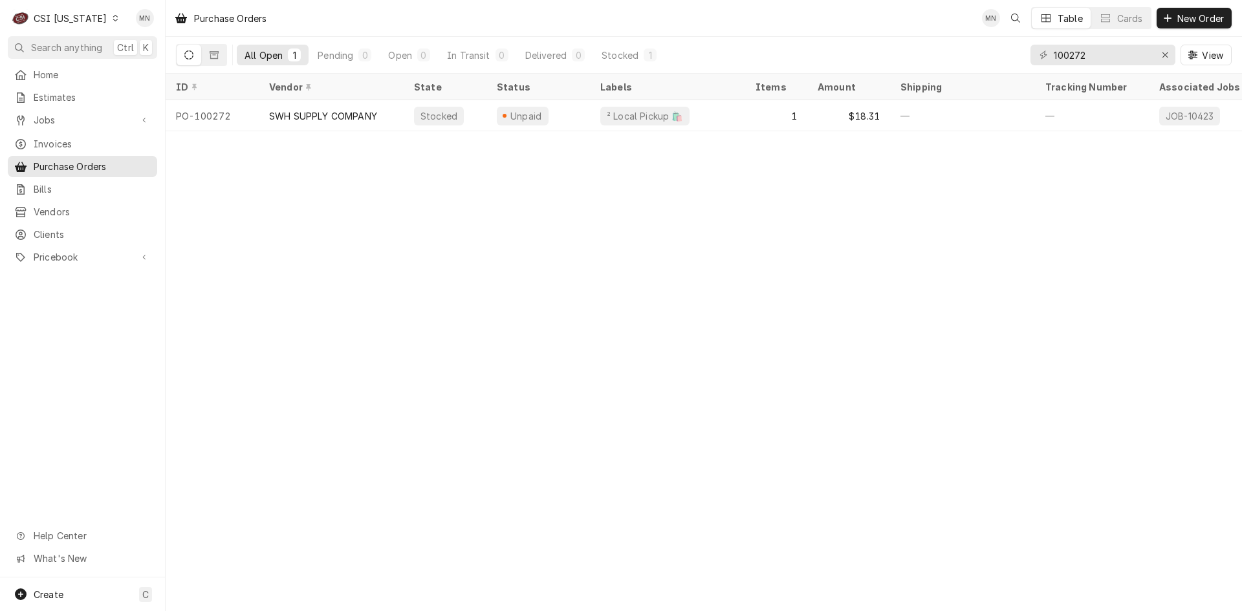
click at [886, 254] on div "Purchase Orders MN Table Cards New Order All Open 1 Pending 0 Open 0 In Transit…" at bounding box center [704, 305] width 1076 height 611
